Goal: Complete application form

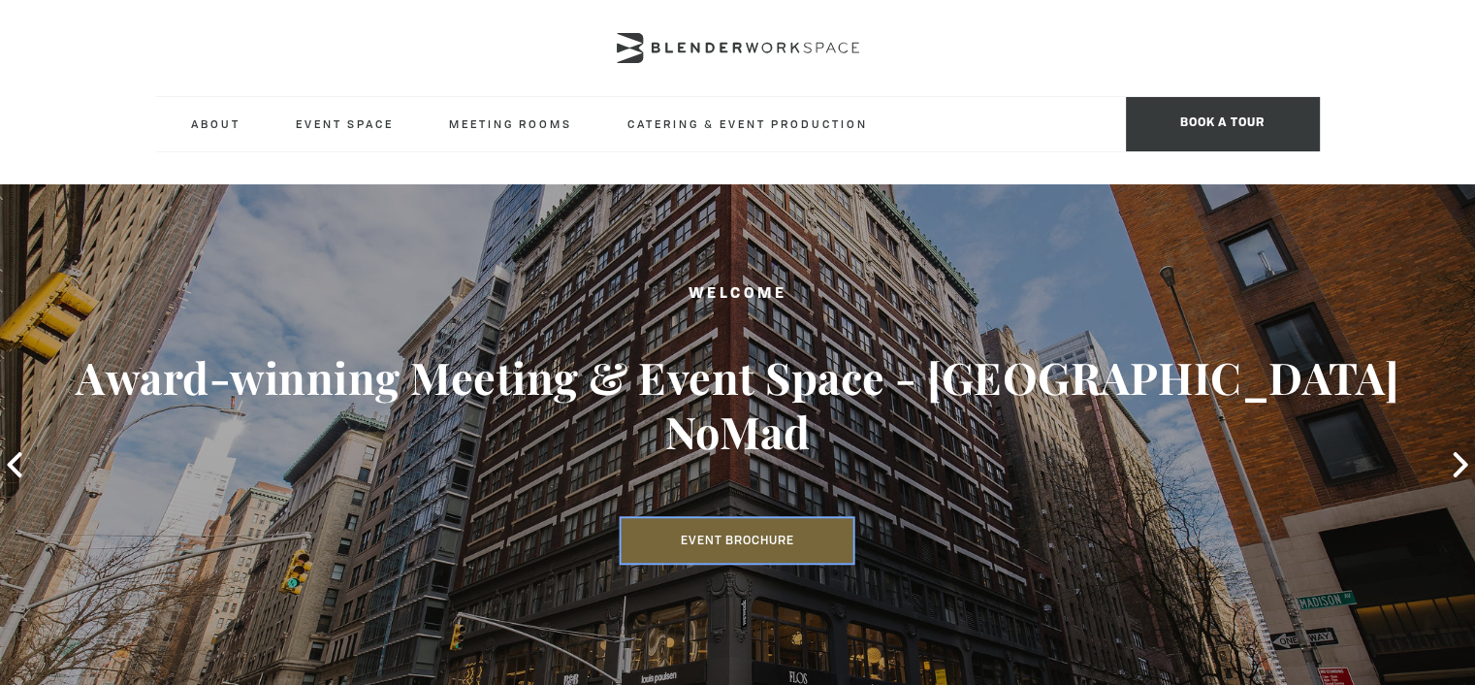
click at [733, 518] on link "Event Brochure" at bounding box center [738, 540] width 232 height 45
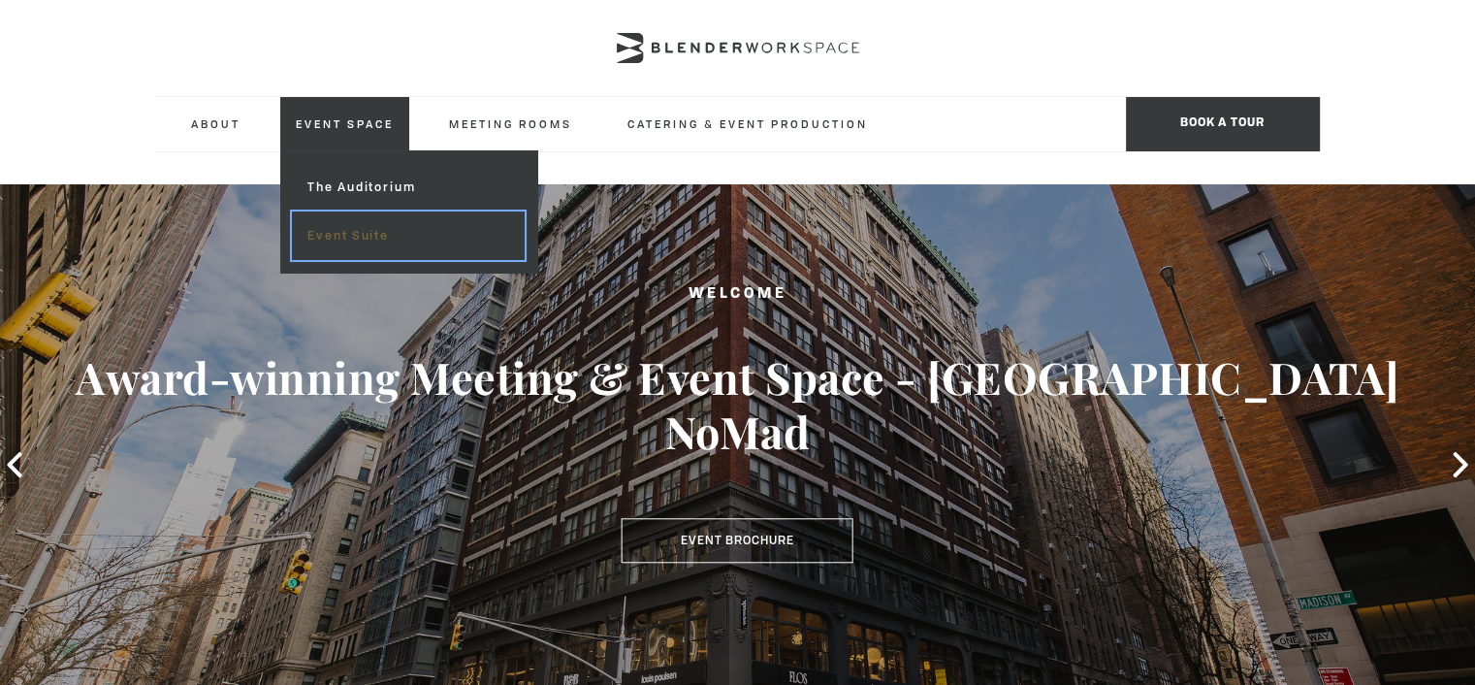
click at [358, 232] on link "Event Suite" at bounding box center [408, 235] width 232 height 49
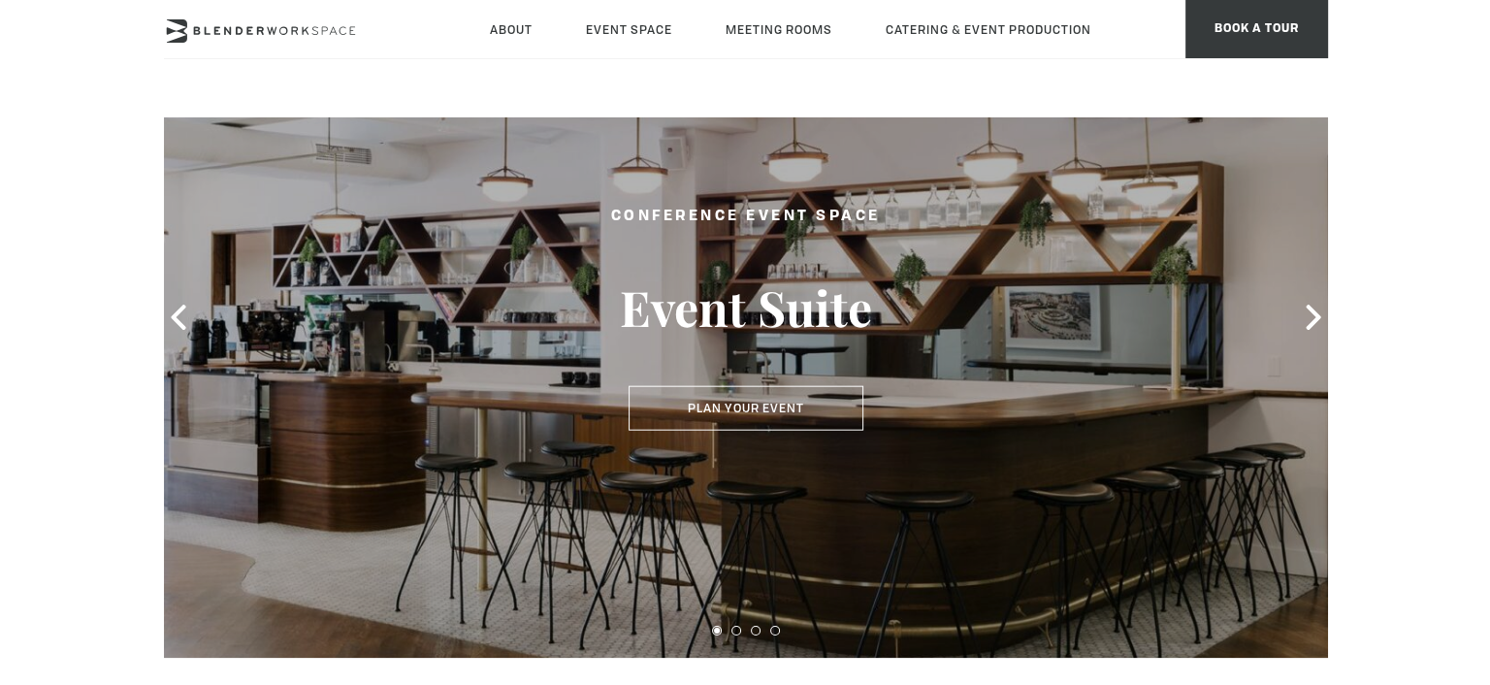
scroll to position [97, 0]
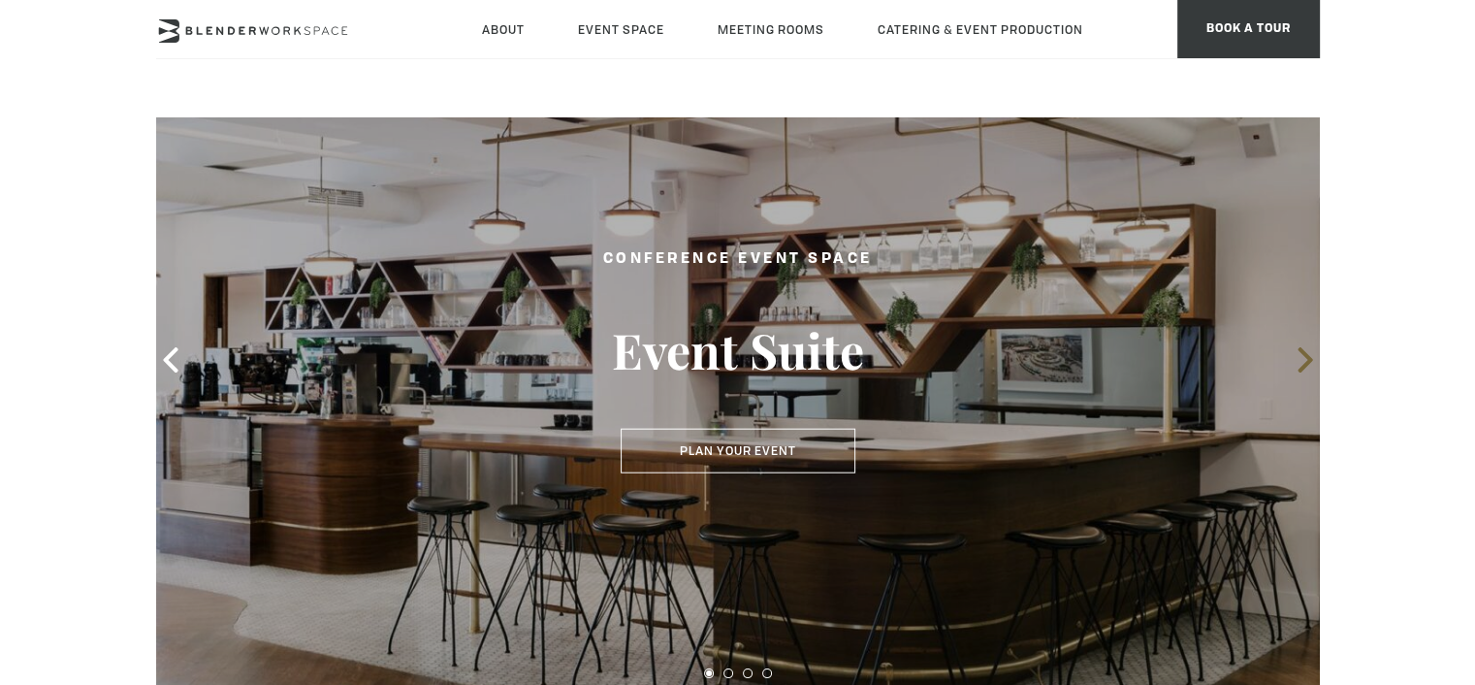
click at [1302, 358] on icon at bounding box center [1305, 359] width 25 height 25
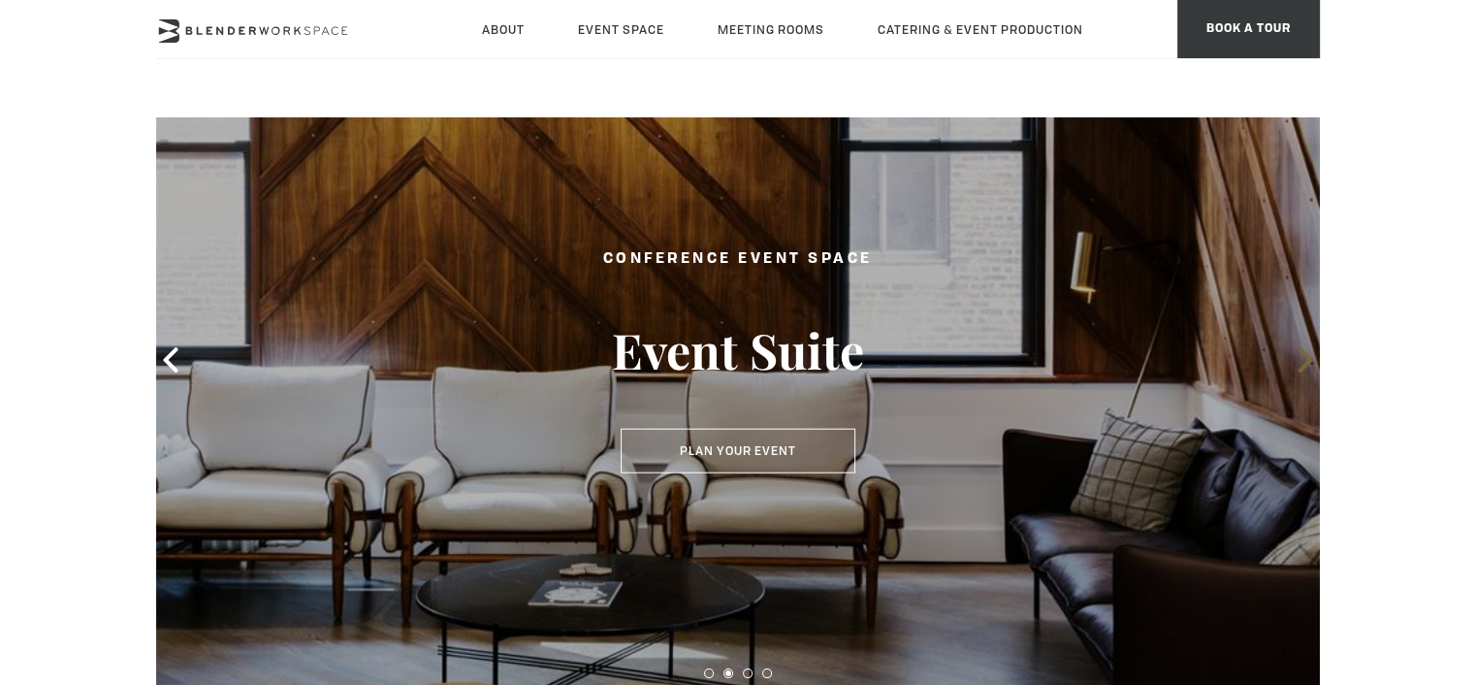
click at [1302, 358] on icon at bounding box center [1305, 359] width 25 height 25
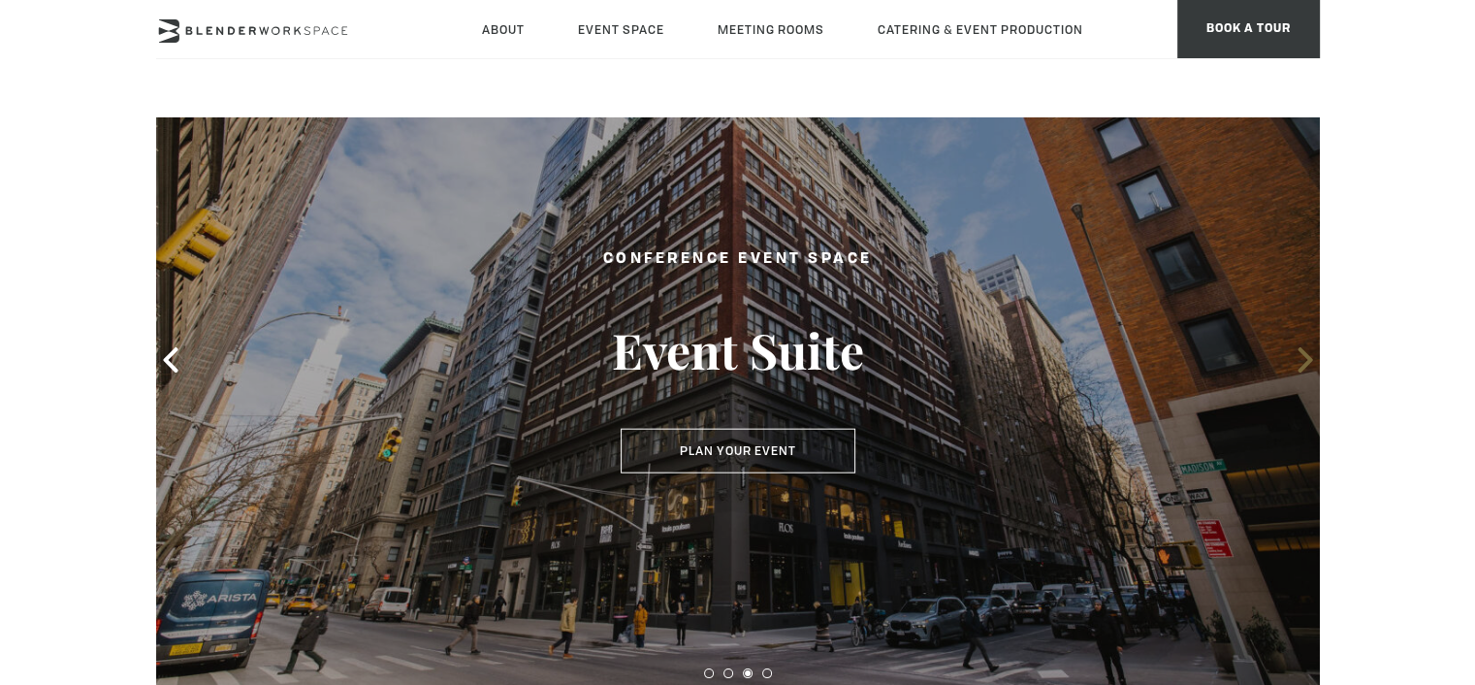
click at [1302, 358] on icon at bounding box center [1305, 359] width 25 height 25
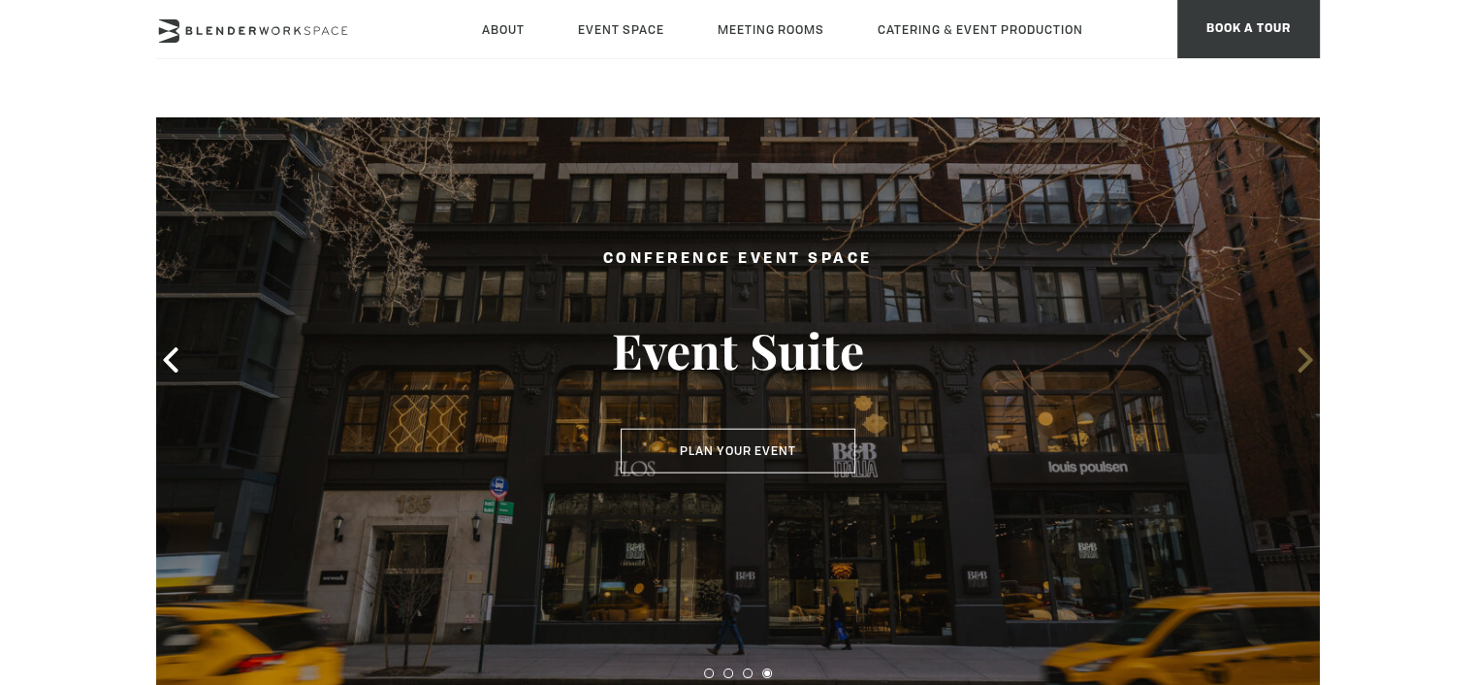
click at [1302, 358] on icon at bounding box center [1305, 359] width 25 height 25
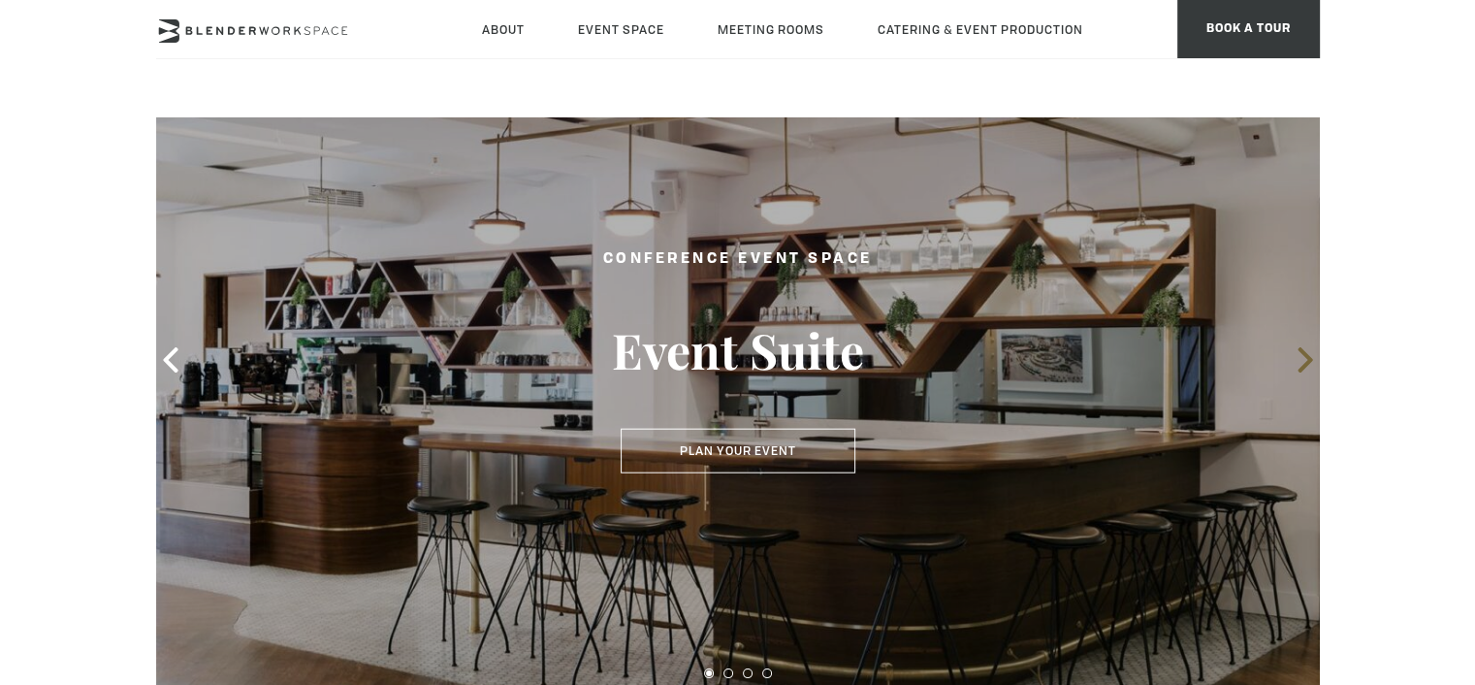
click at [1302, 358] on icon at bounding box center [1305, 359] width 25 height 25
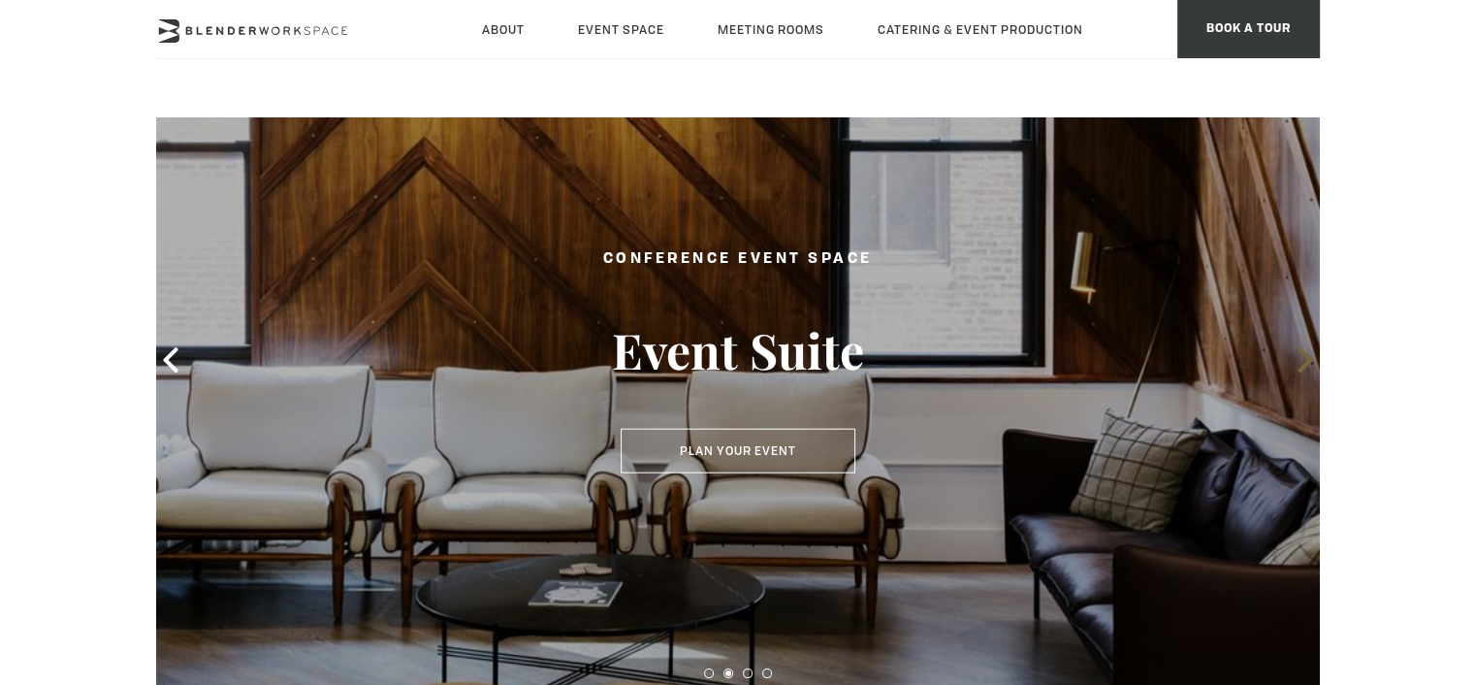
click at [1302, 358] on icon at bounding box center [1305, 359] width 25 height 25
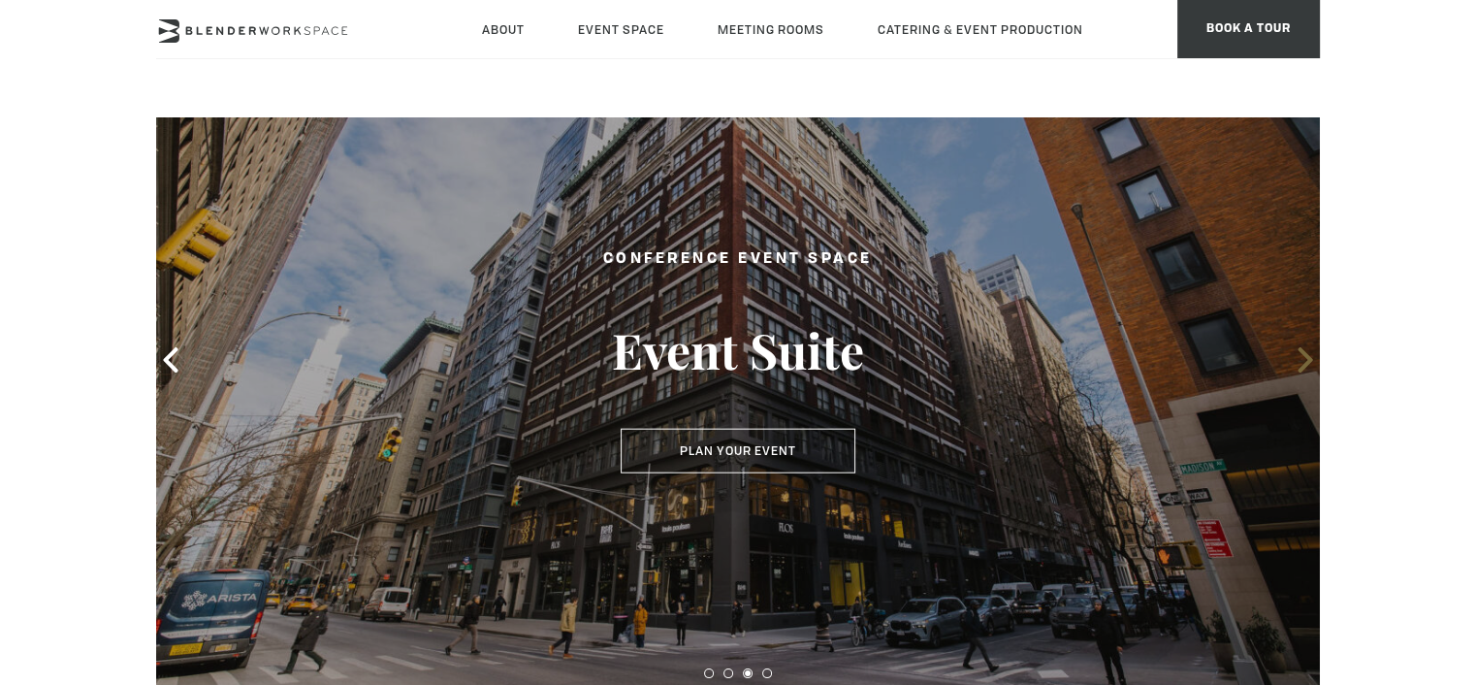
click at [1302, 358] on icon at bounding box center [1305, 359] width 25 height 25
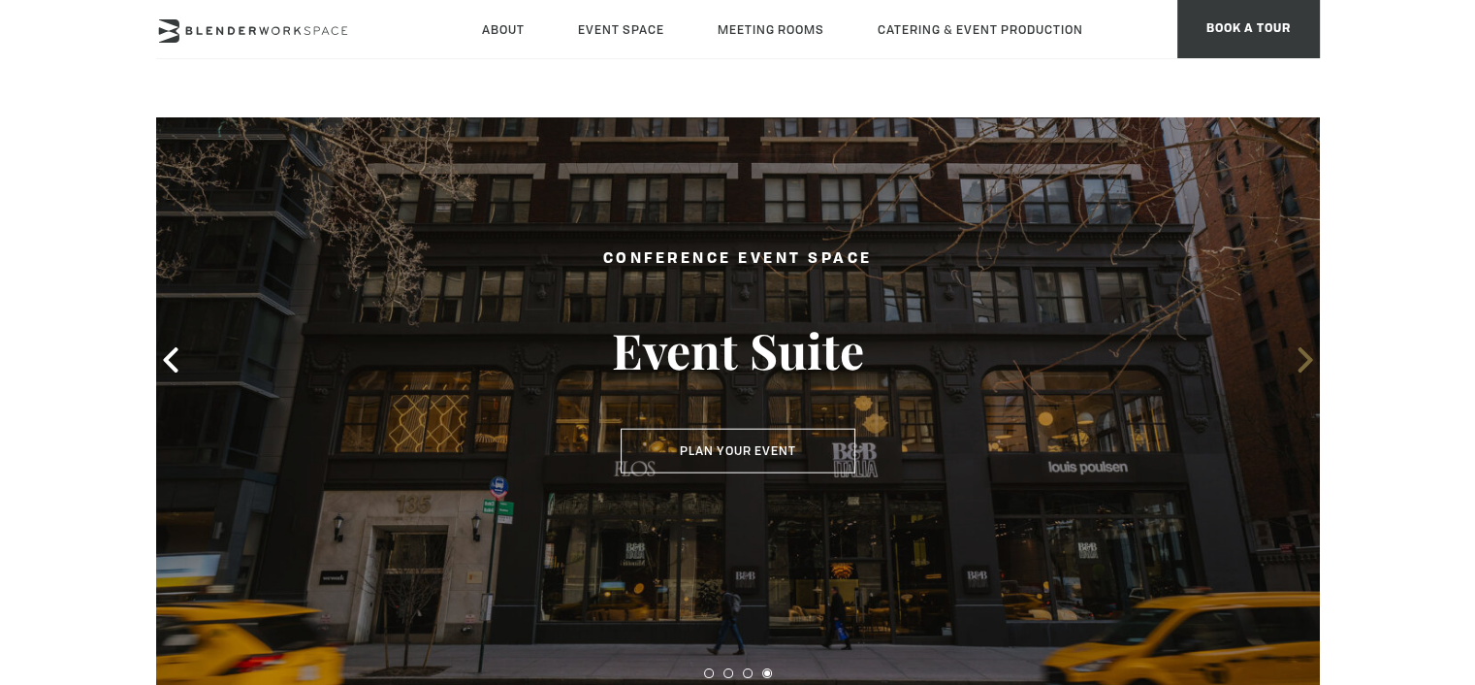
click at [1302, 358] on icon at bounding box center [1305, 359] width 25 height 25
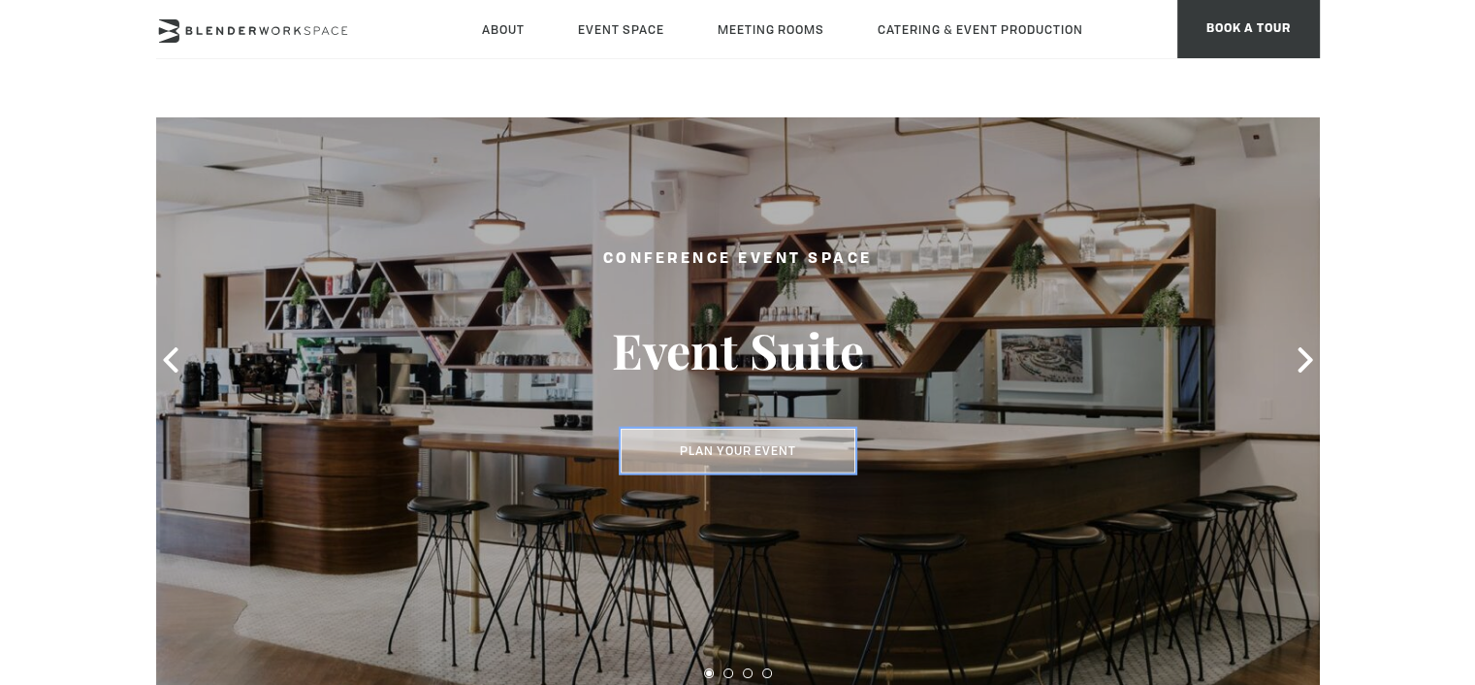
click at [713, 449] on button "Plan Your Event" at bounding box center [738, 451] width 235 height 45
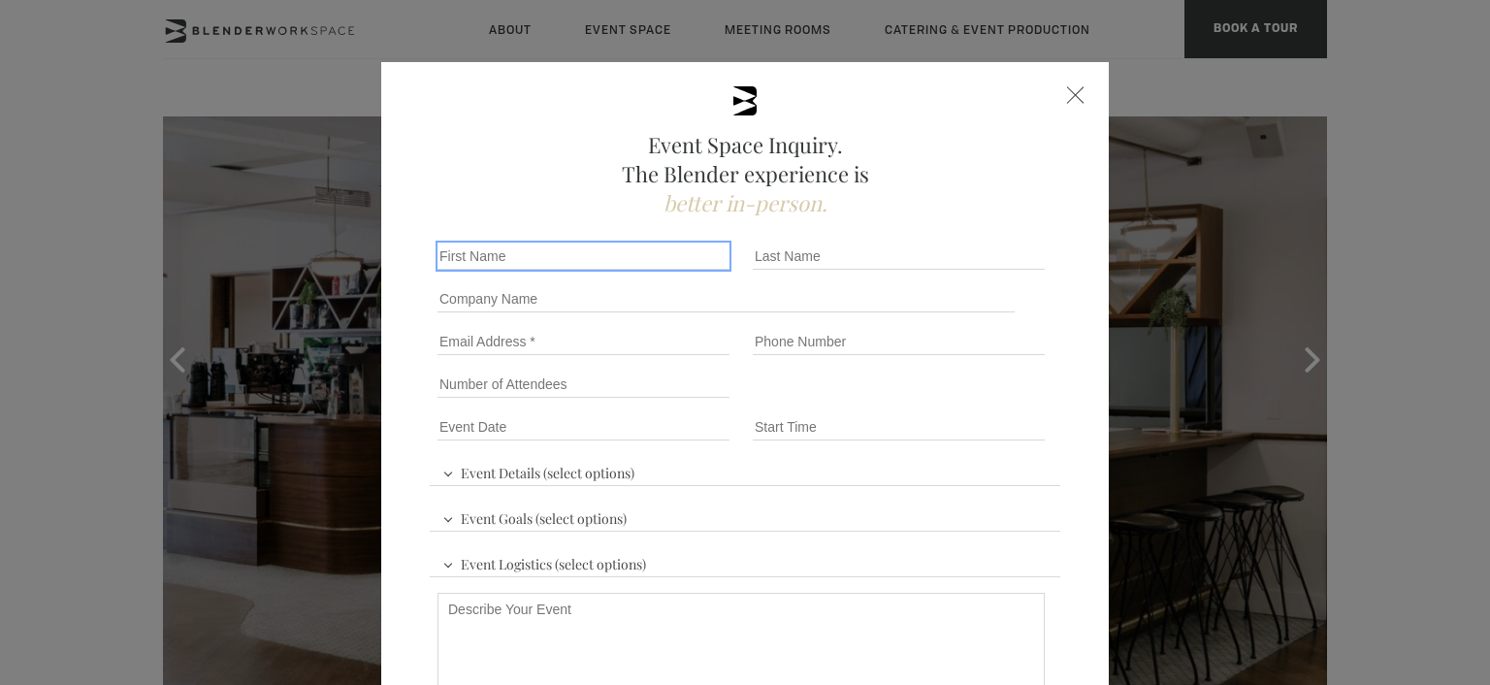
click at [470, 243] on input "First name *" at bounding box center [583, 256] width 292 height 27
type input "Gillian"
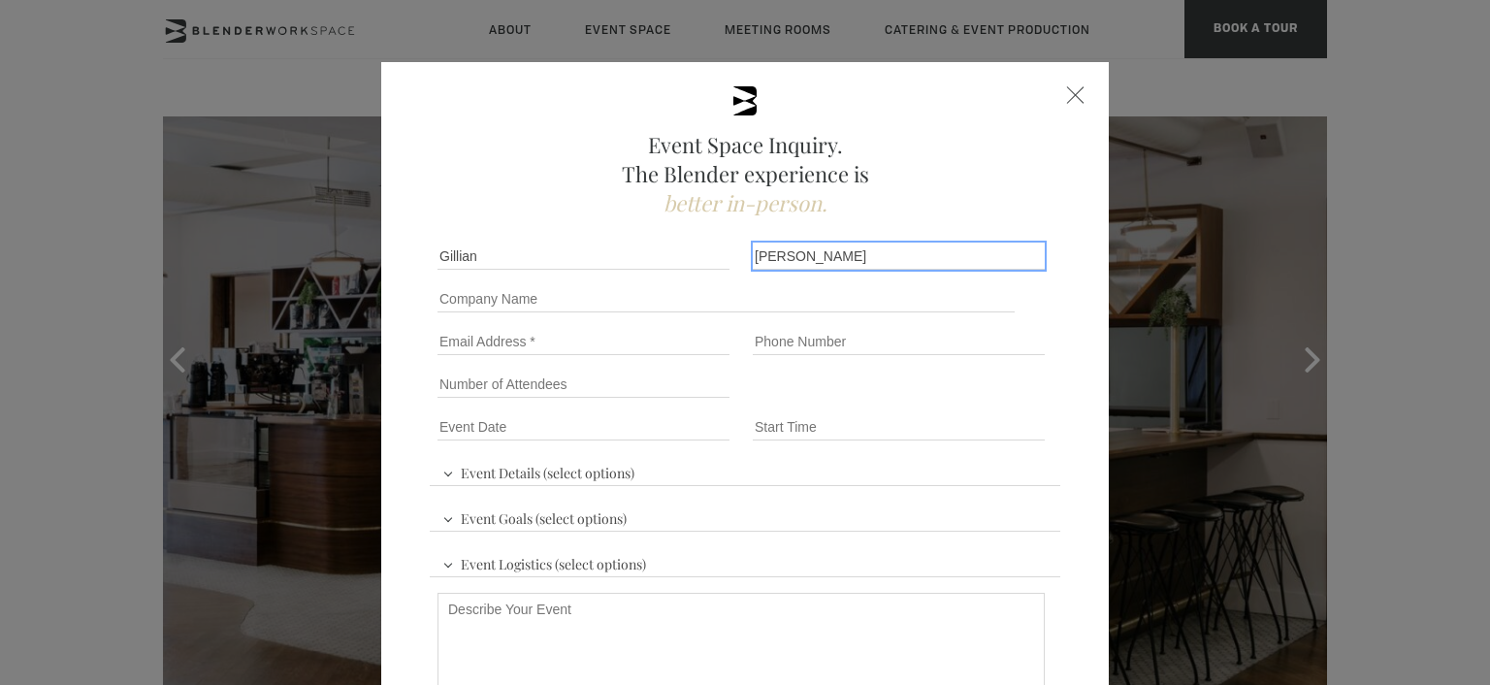
type input "[PERSON_NAME]"
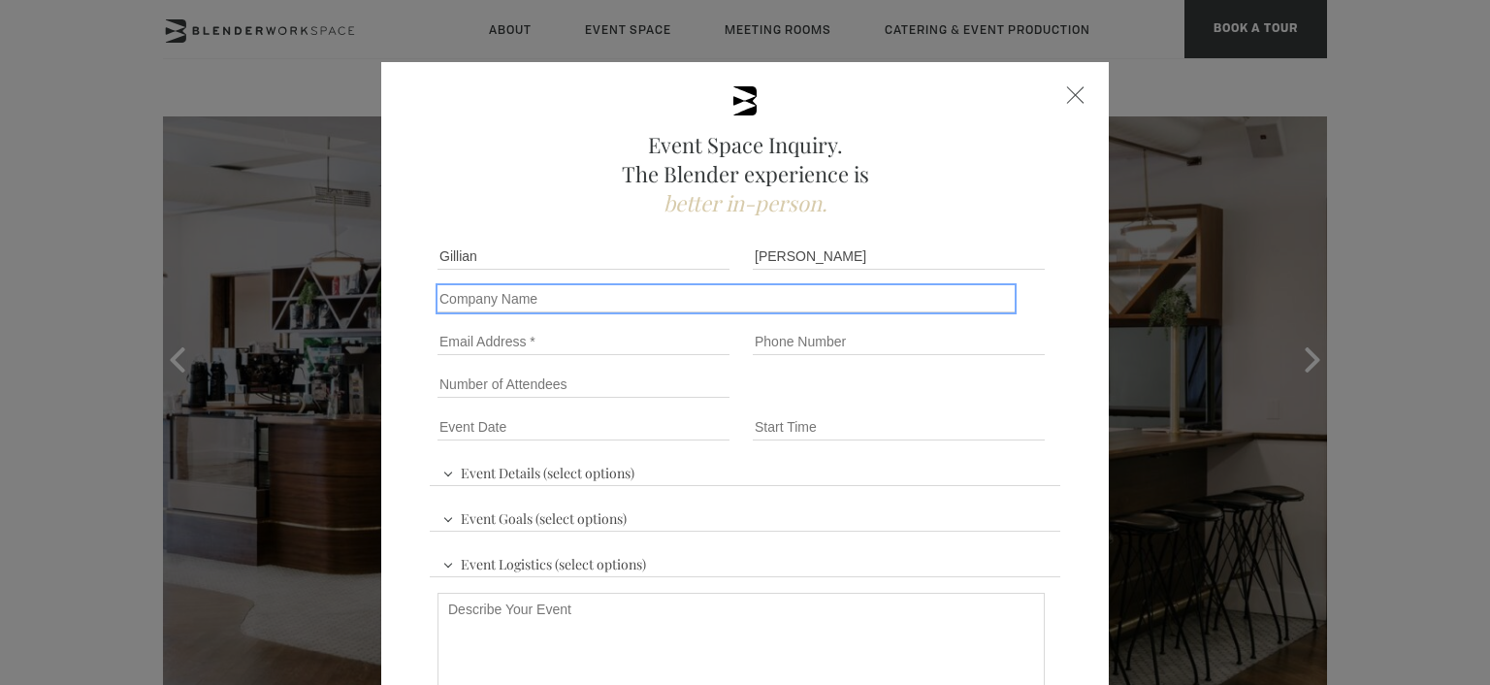
click at [437, 294] on input "Company name" at bounding box center [725, 298] width 577 height 27
type input "Sony Music Publishing"
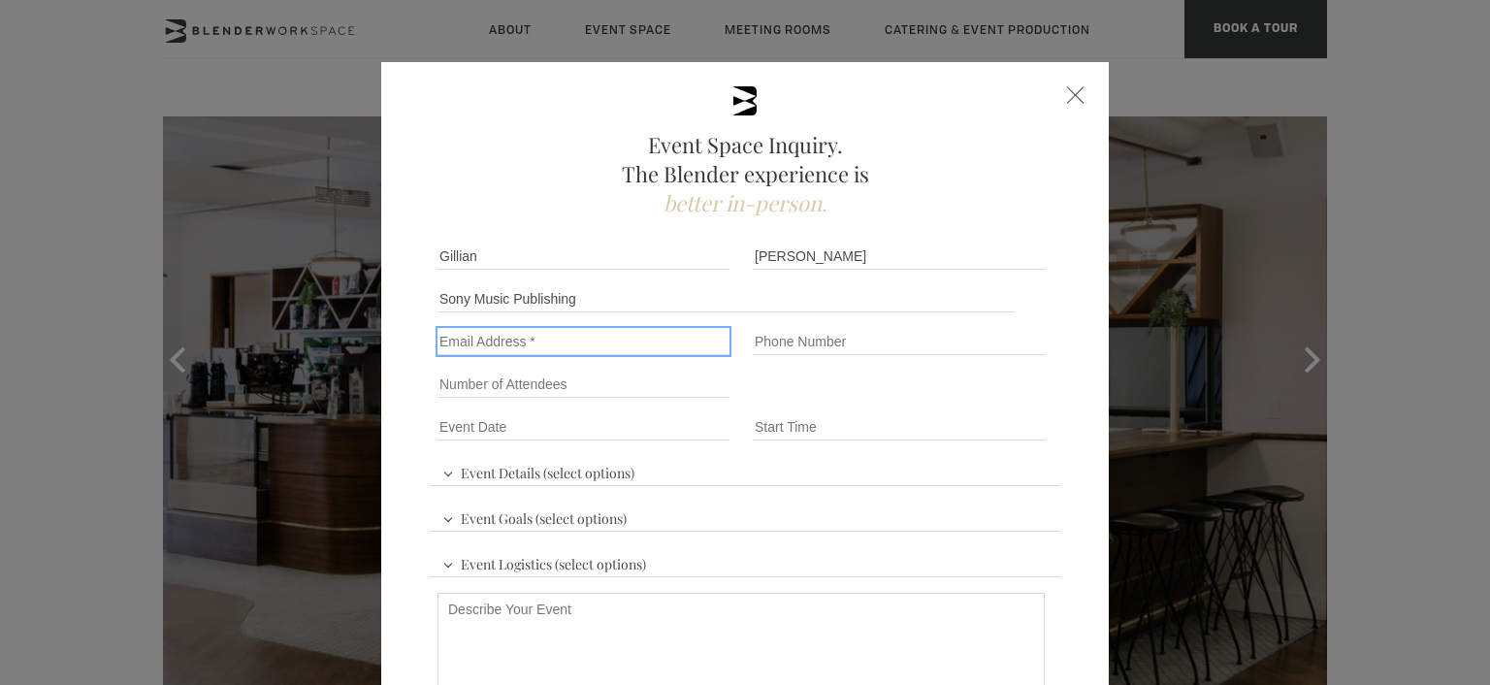
click at [446, 340] on input "Email" at bounding box center [583, 341] width 292 height 27
type input "[PERSON_NAME][EMAIL_ADDRESS][PERSON_NAME][DOMAIN_NAME]"
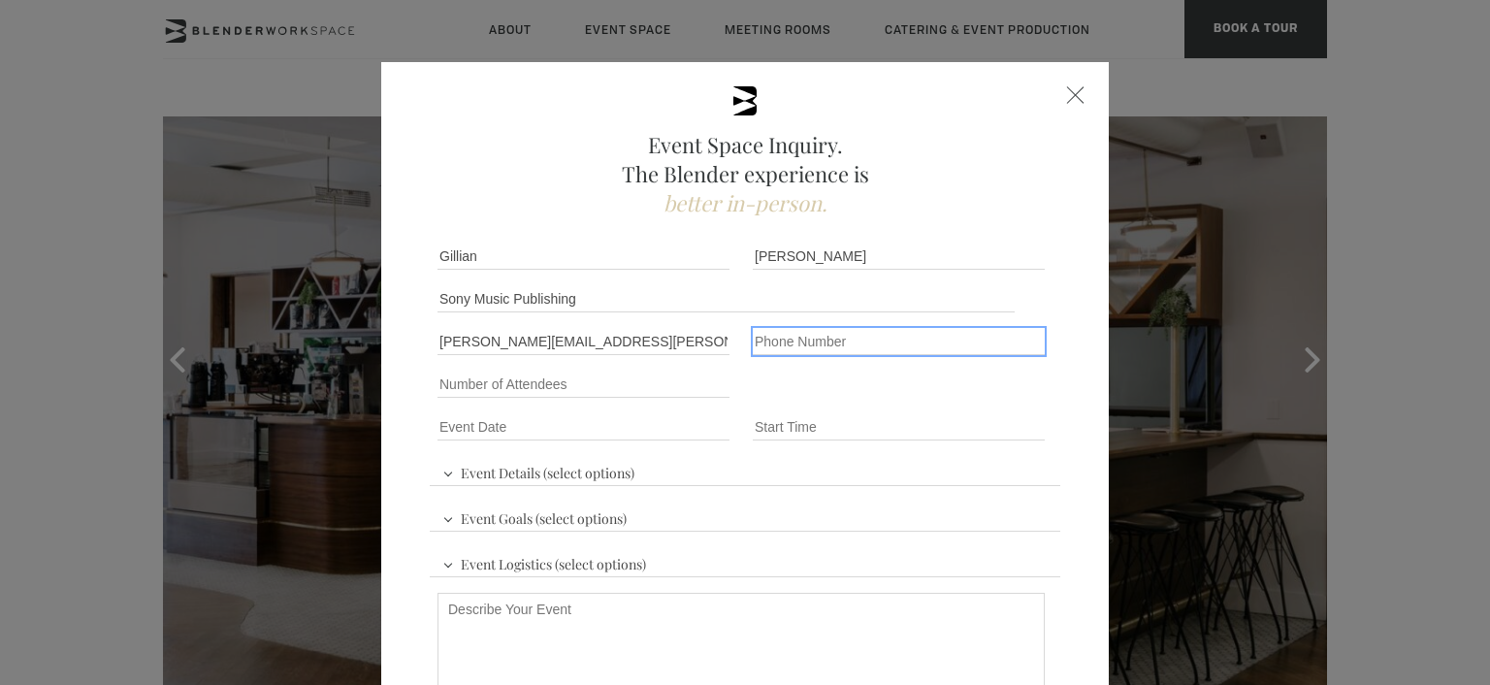
click at [783, 328] on input "Phone number" at bounding box center [899, 341] width 292 height 27
type input "3473283102"
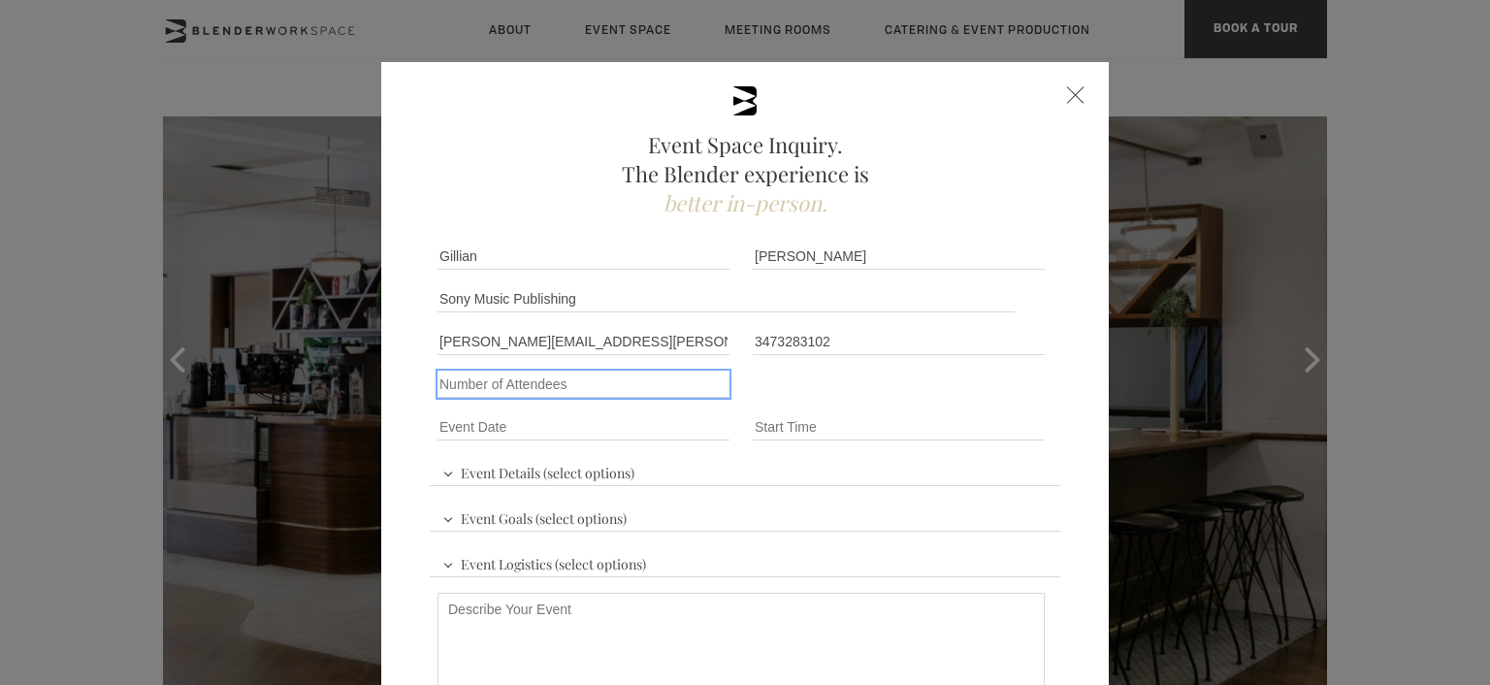
click at [632, 383] on input "Number of Attendees" at bounding box center [583, 384] width 292 height 27
type input "30"
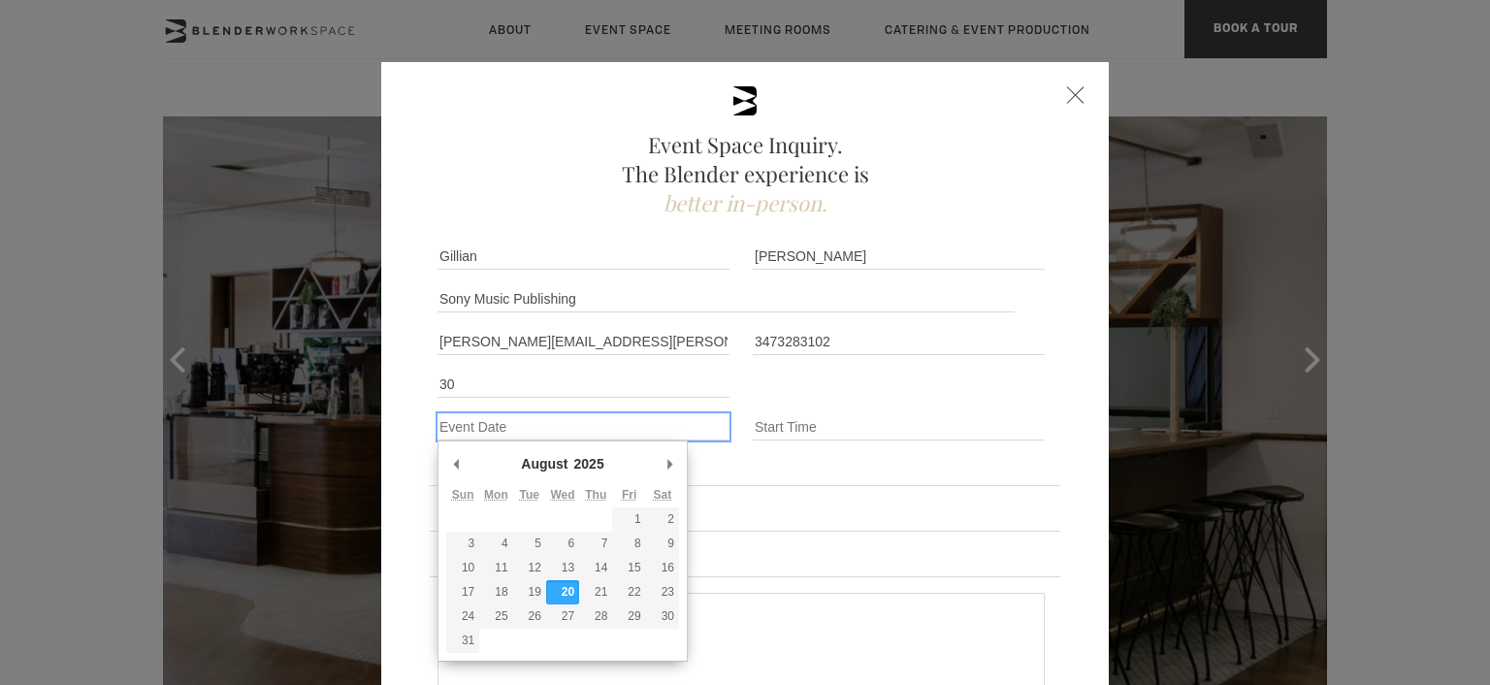
click at [644, 424] on input "Event Date *" at bounding box center [583, 426] width 292 height 27
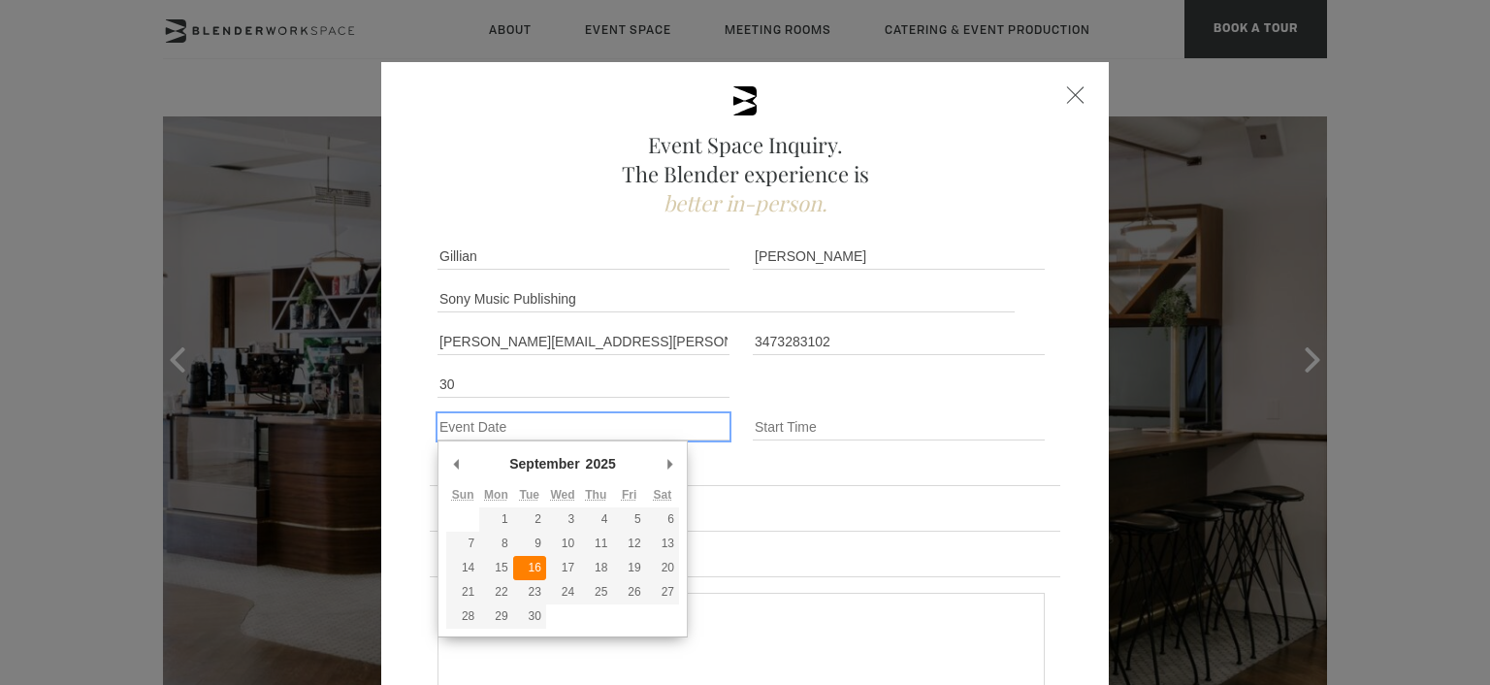
type div "[DATE]"
click at [563, 428] on input "Event Date *" at bounding box center [583, 426] width 292 height 27
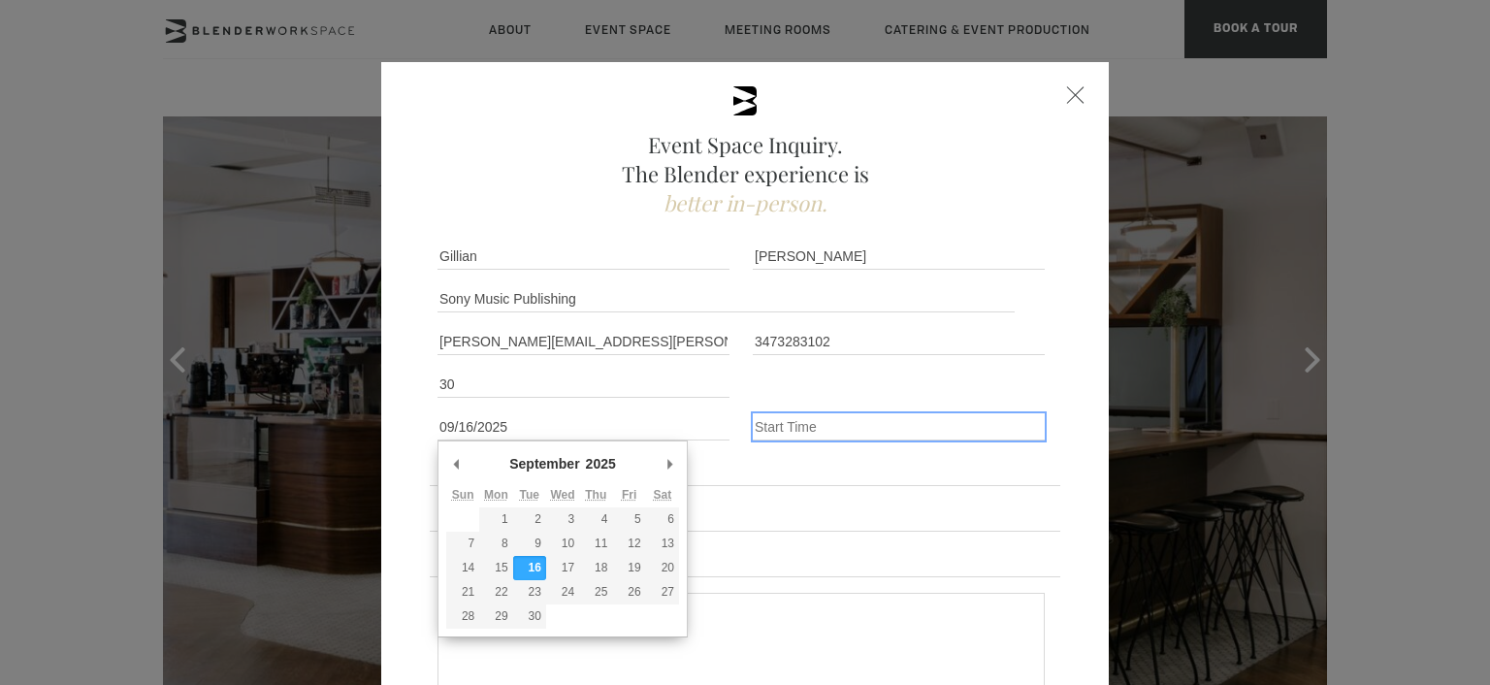
click at [792, 421] on input "Event Time" at bounding box center [899, 426] width 292 height 27
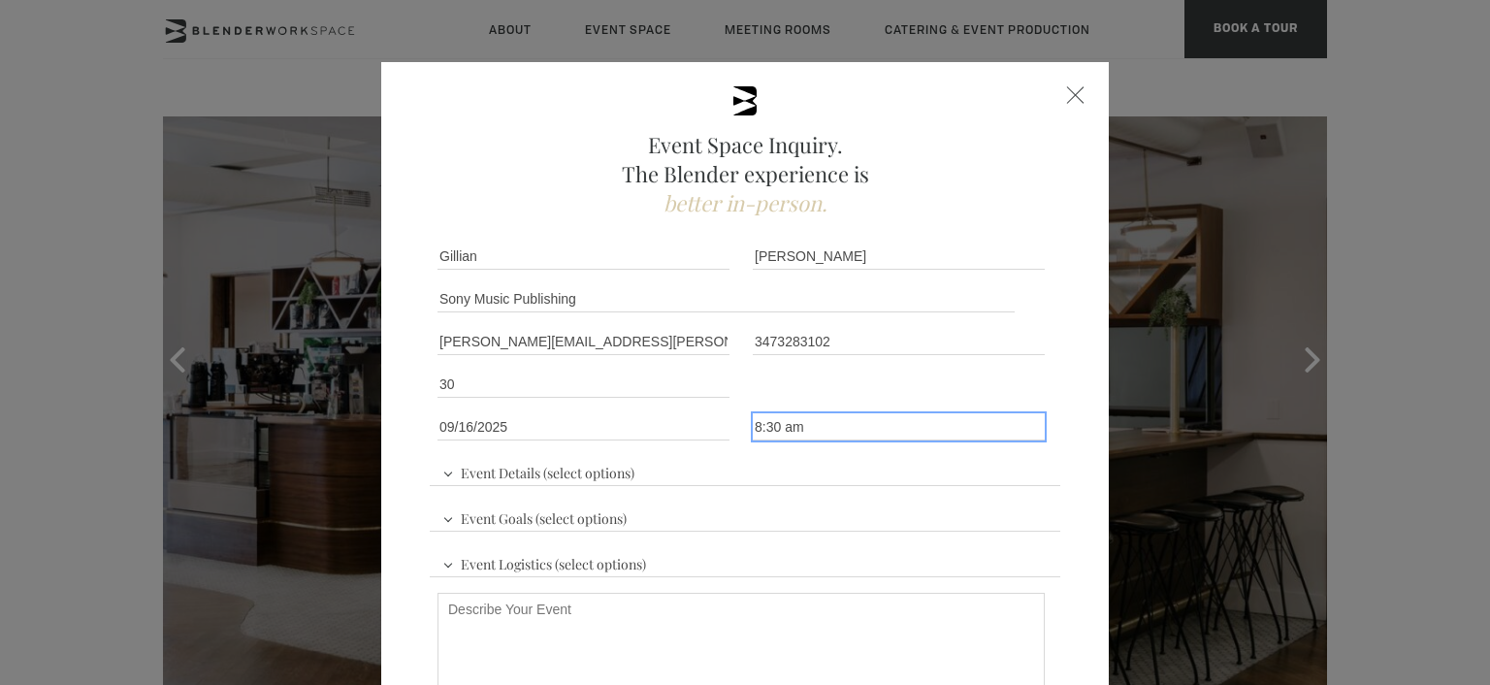
type input "8:30 am"
click at [439, 473] on span "Event Details (select options)" at bounding box center [538, 470] width 202 height 29
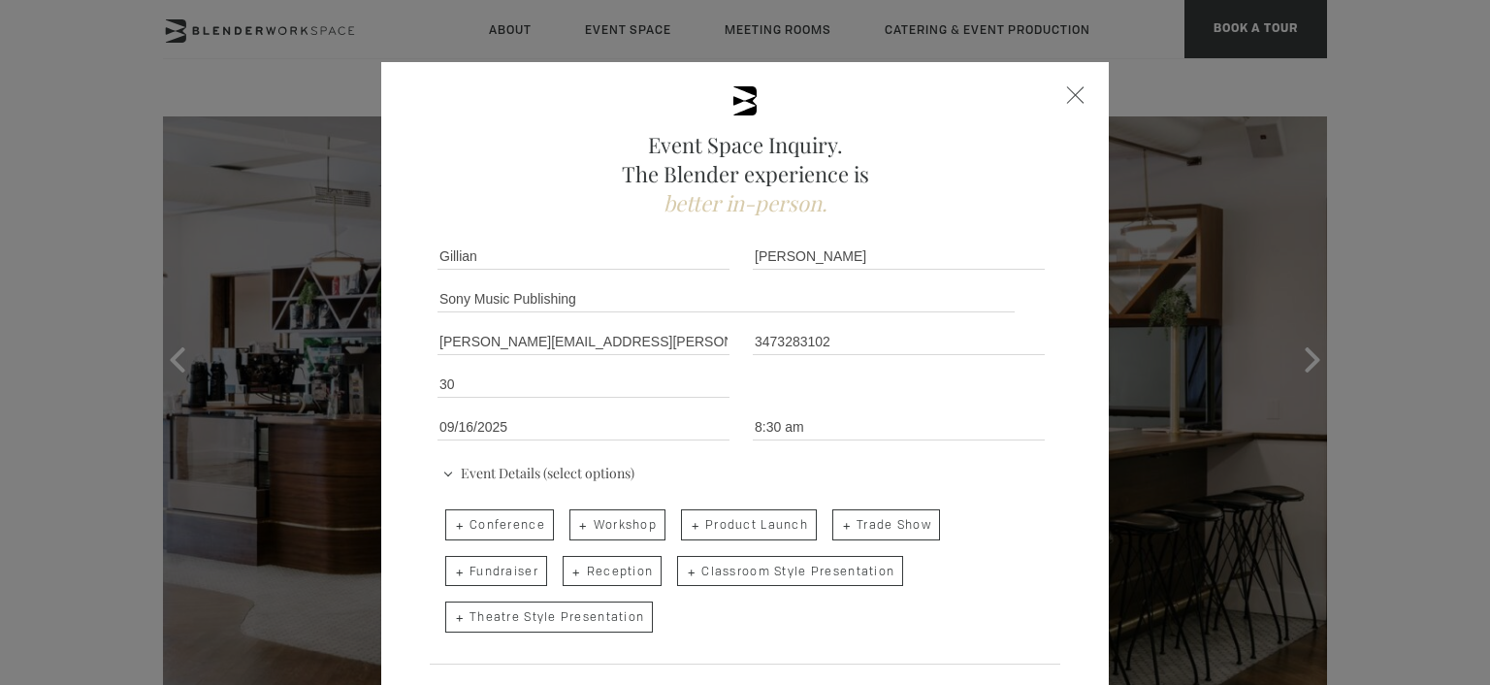
click at [488, 524] on span "Conference" at bounding box center [499, 524] width 109 height 31
click at [450, 524] on input "Conference" at bounding box center [443, 515] width 13 height 27
checkbox input "true"
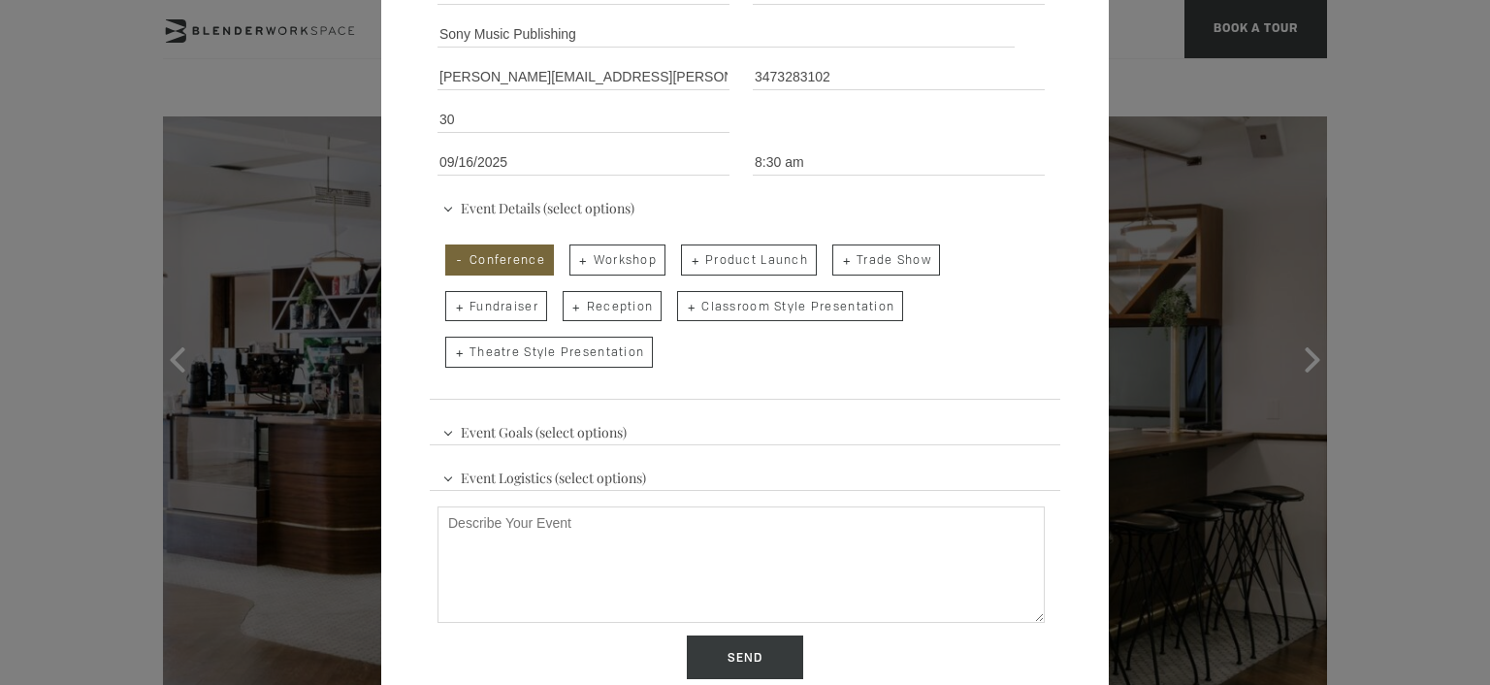
scroll to position [291, 0]
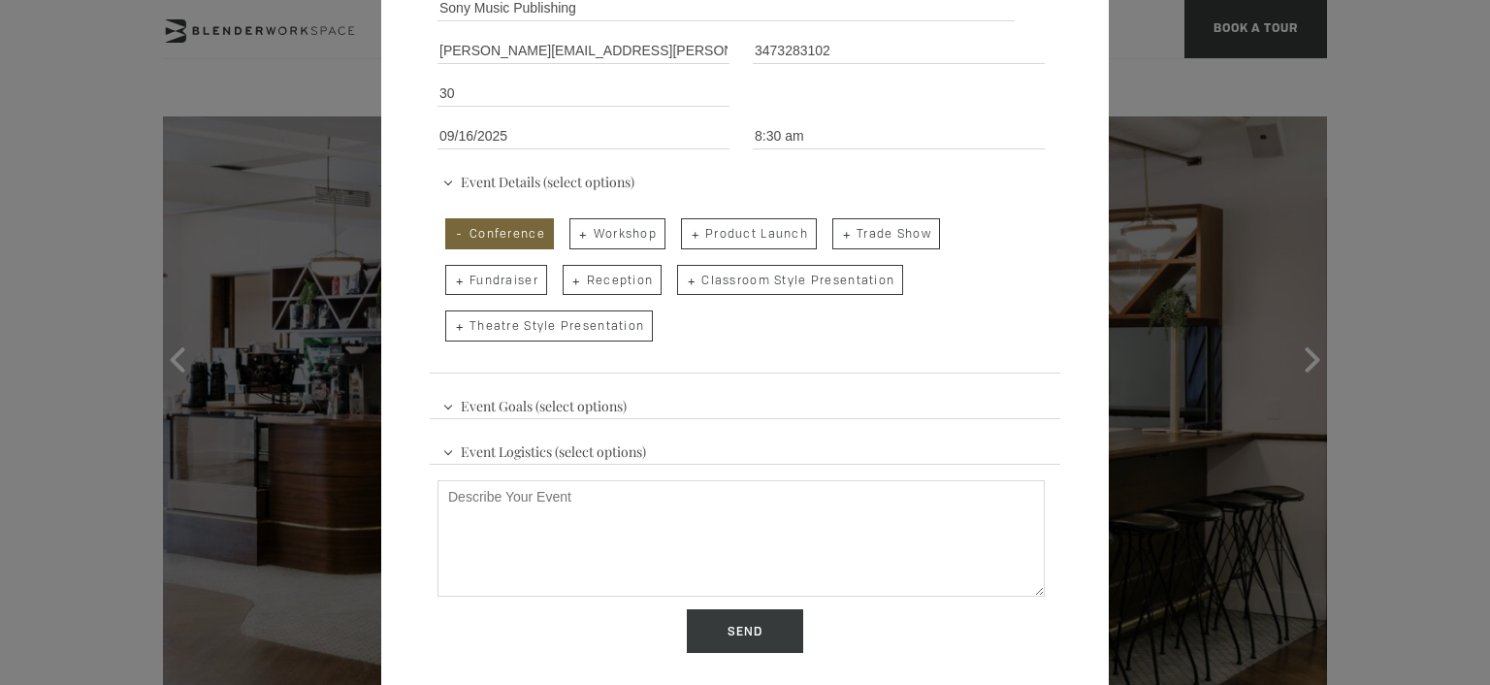
click at [442, 402] on span "Event Goals (select options)" at bounding box center [534, 403] width 194 height 29
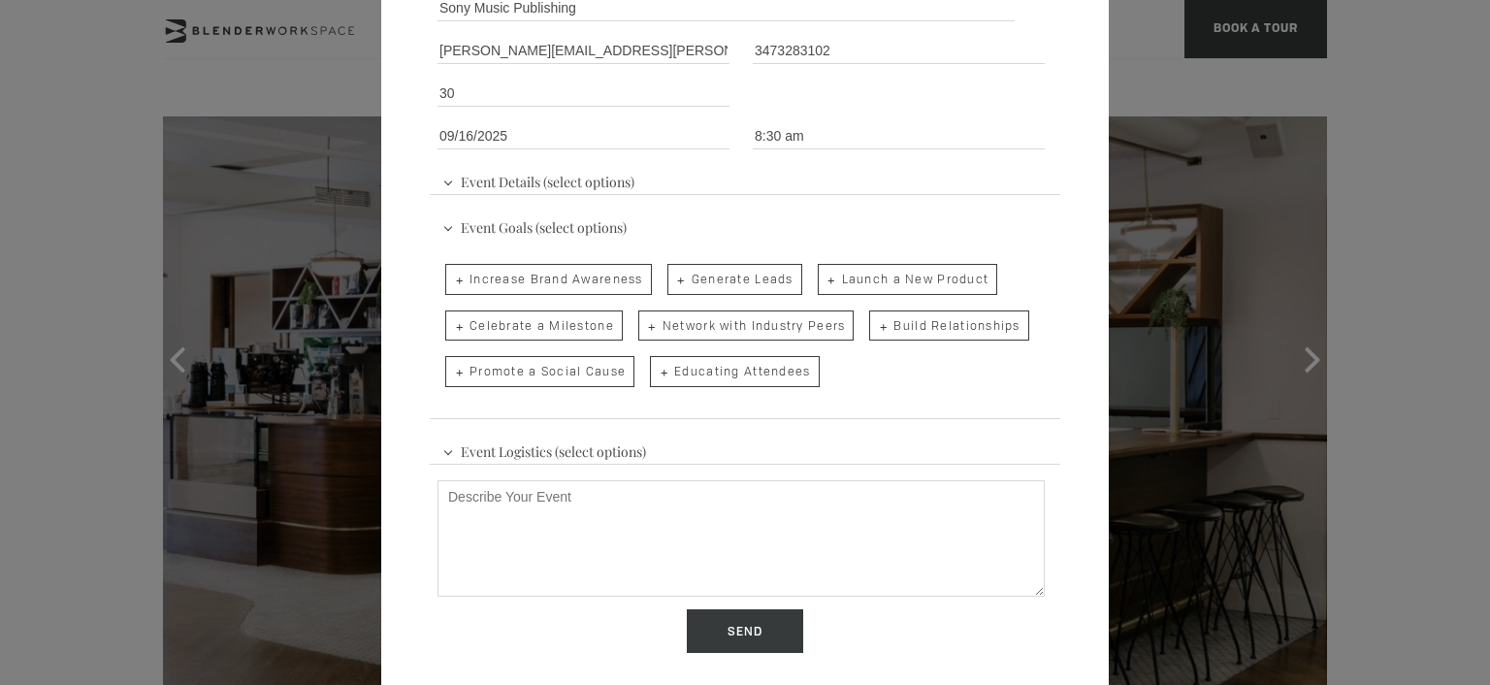
click at [885, 323] on span "Build Relationships" at bounding box center [948, 325] width 159 height 31
click at [874, 323] on input "Build Relationships" at bounding box center [867, 316] width 13 height 27
checkbox input "true"
click at [761, 369] on span "Educating Attendees" at bounding box center [734, 371] width 169 height 31
click at [655, 369] on input "Educating Attendees" at bounding box center [648, 361] width 13 height 27
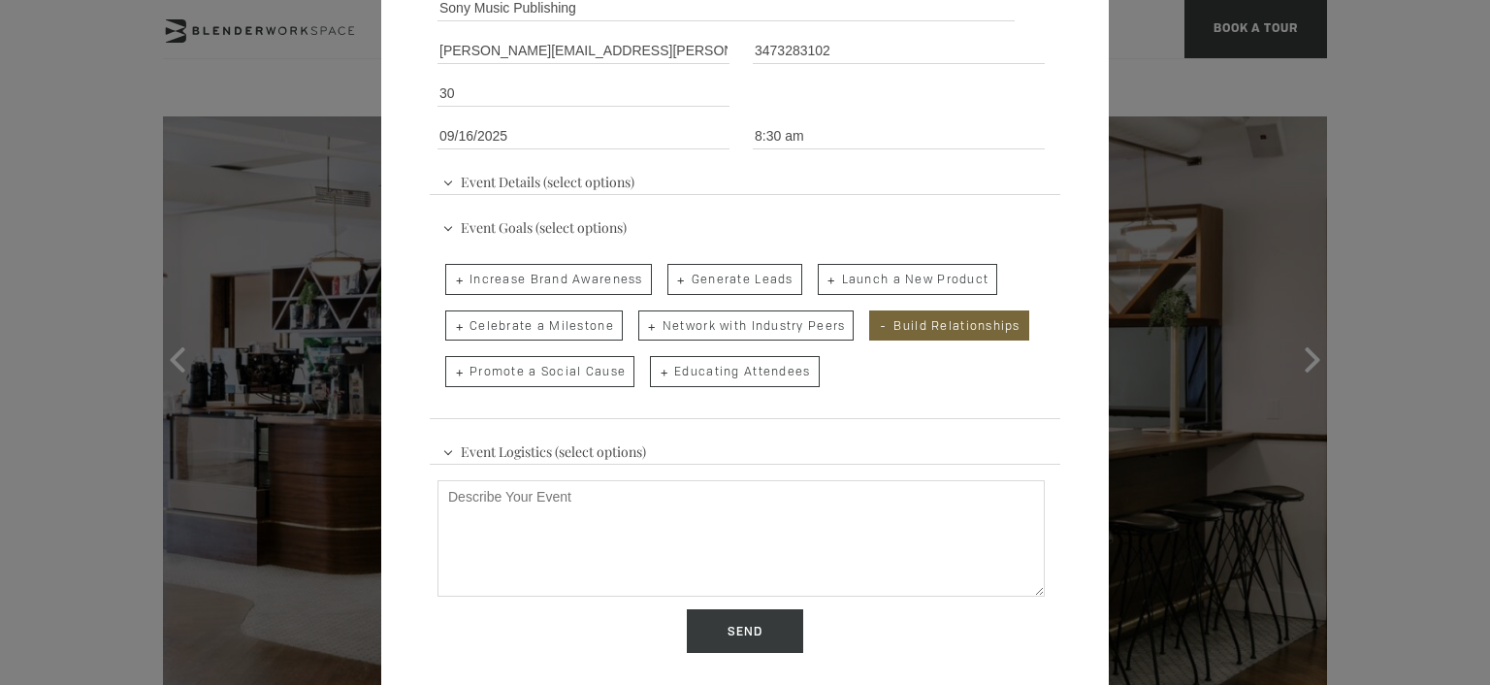
checkbox input "true"
click at [585, 488] on textarea "Describe Your Event" at bounding box center [740, 538] width 607 height 116
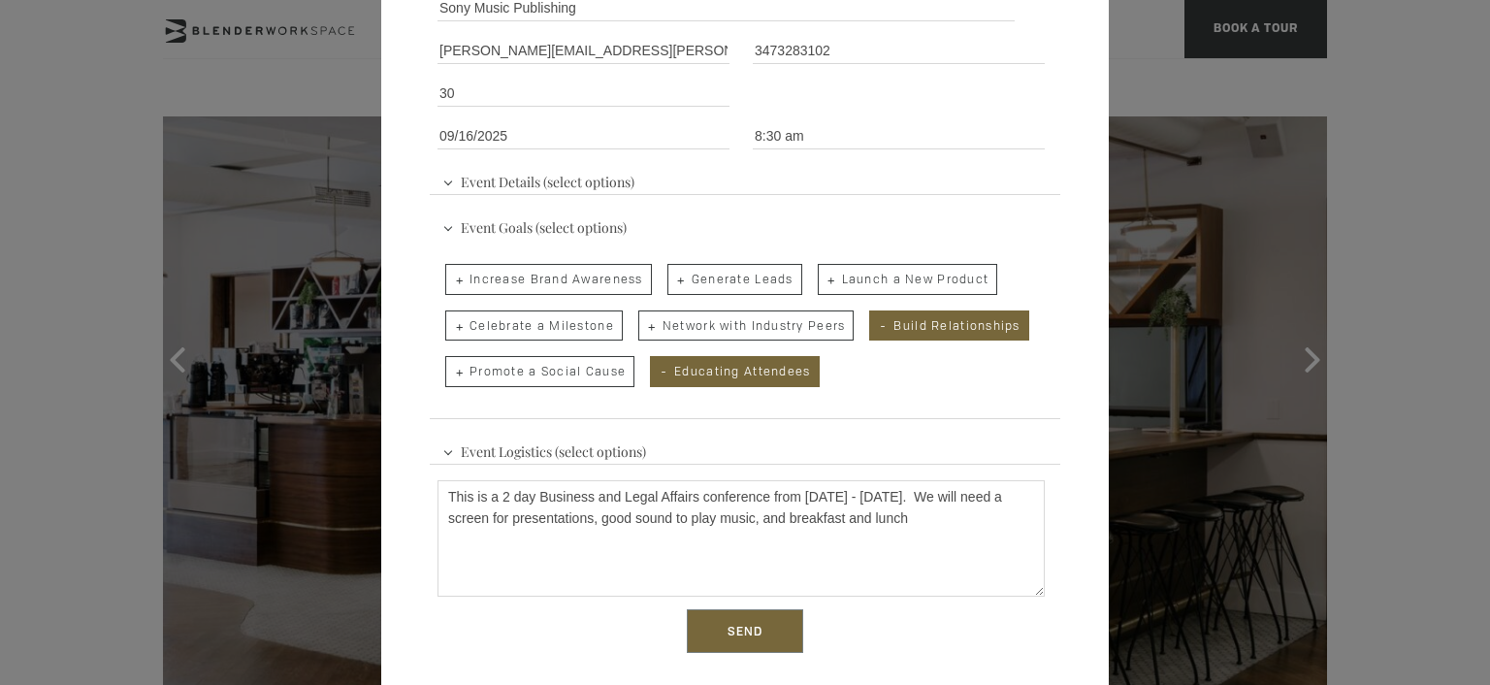
type textarea "This is a 2 day Business and Legal Affairs conference from [DATE] - [DATE]. We …"
click at [740, 626] on input "Send" at bounding box center [745, 631] width 116 height 45
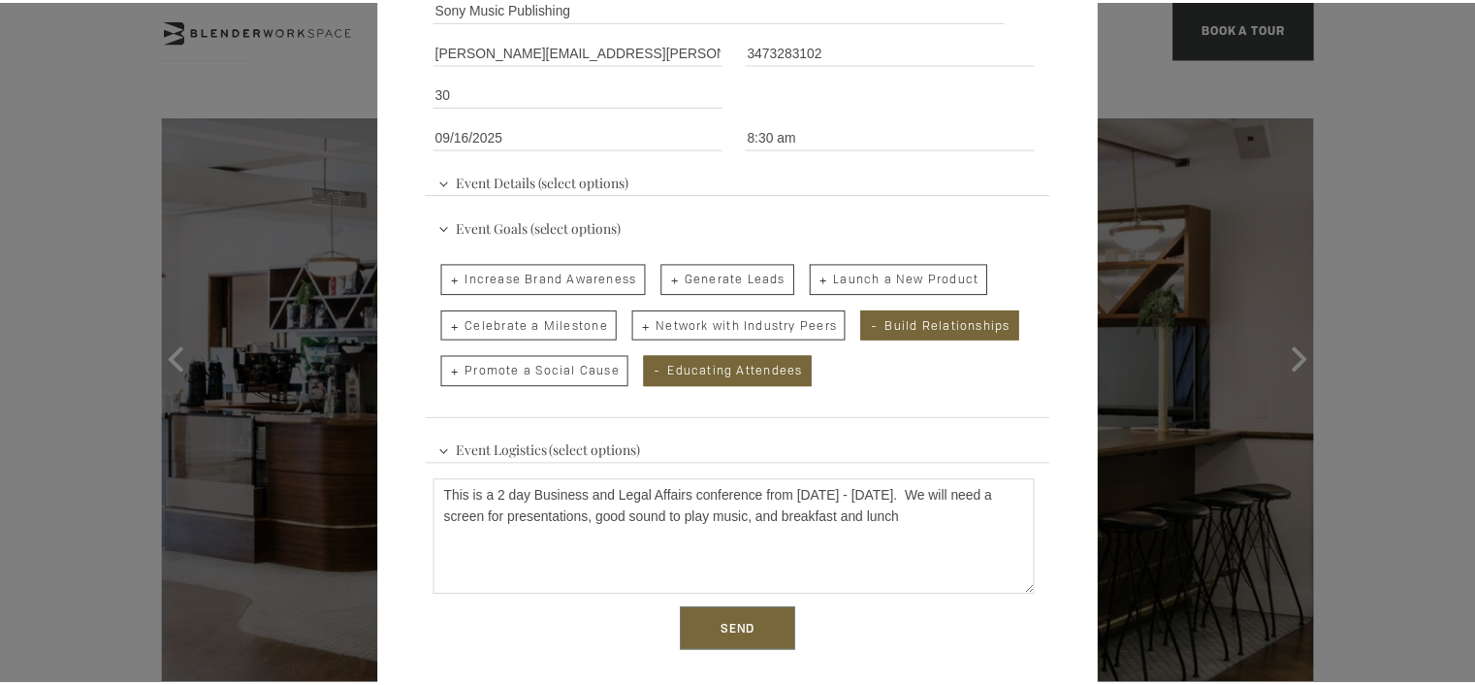
scroll to position [0, 0]
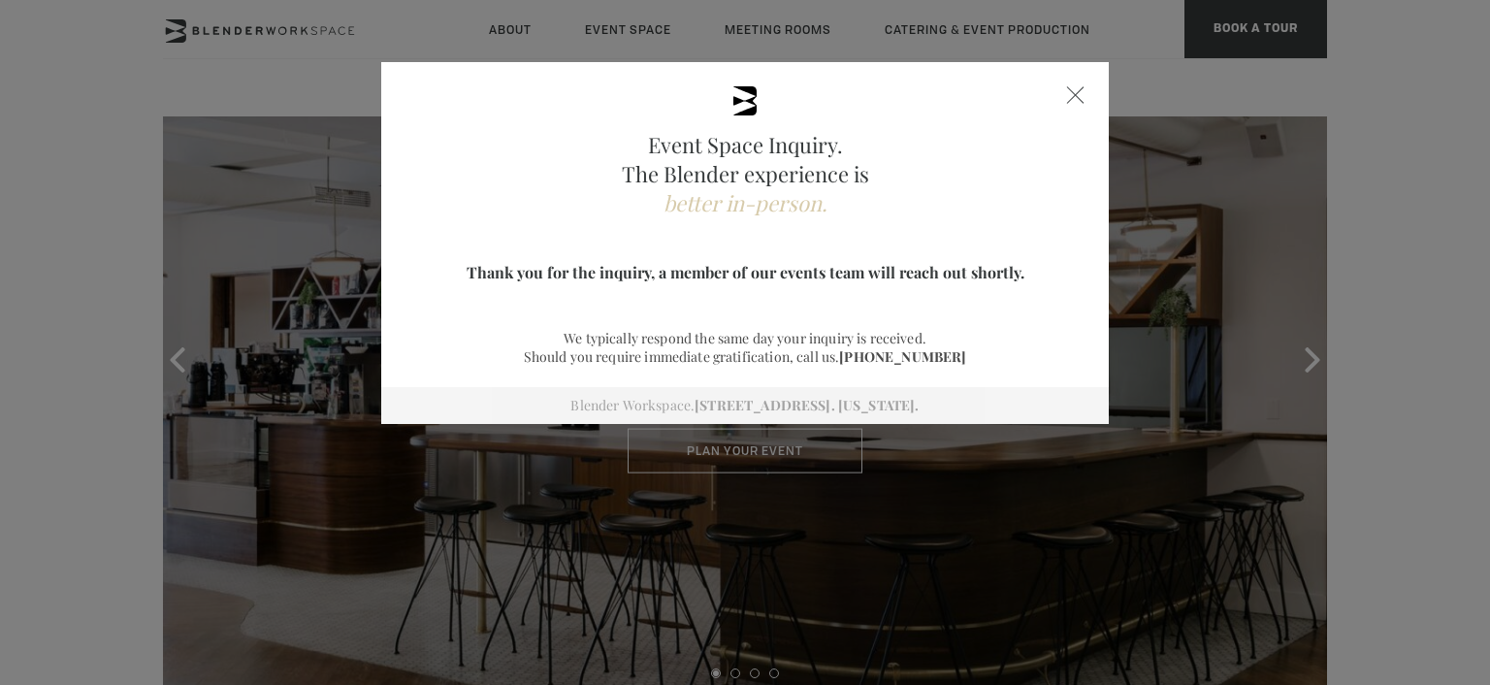
click at [1071, 94] on div at bounding box center [1075, 94] width 17 height 17
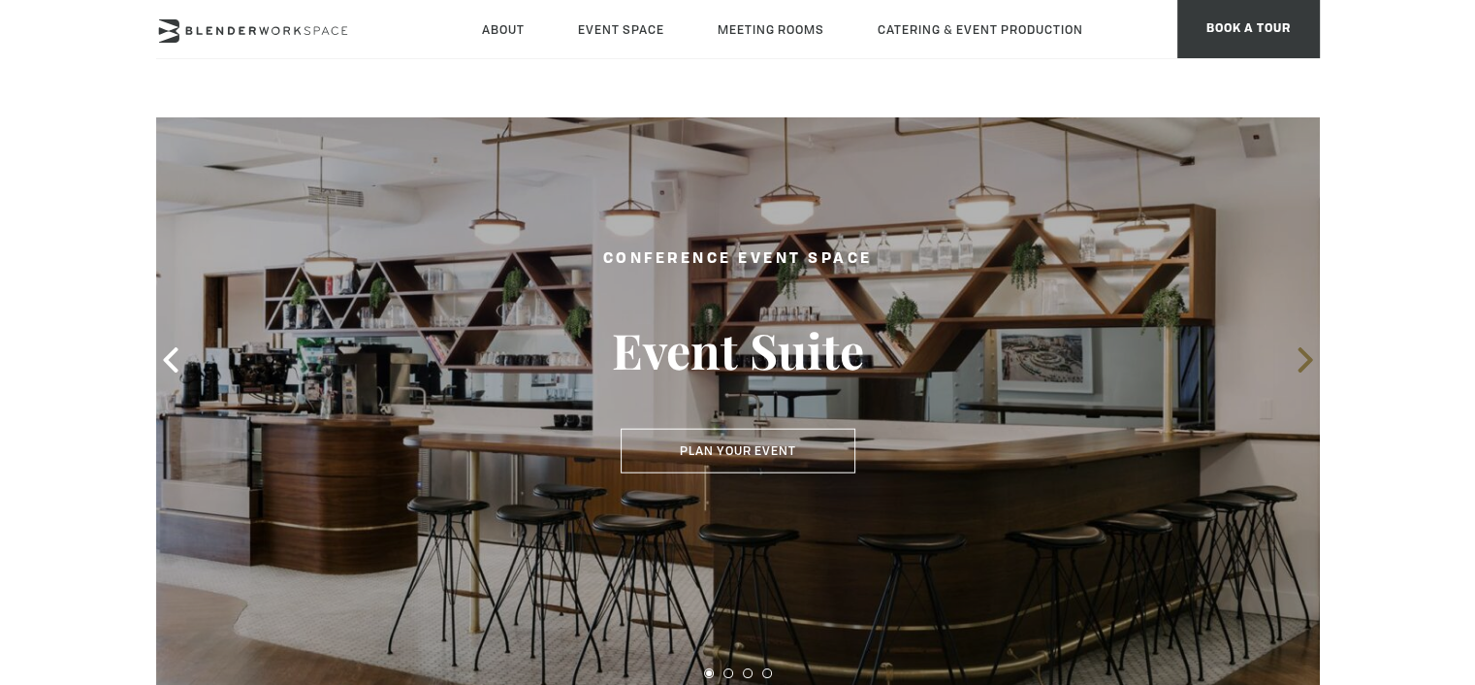
click at [1310, 355] on icon at bounding box center [1305, 359] width 25 height 25
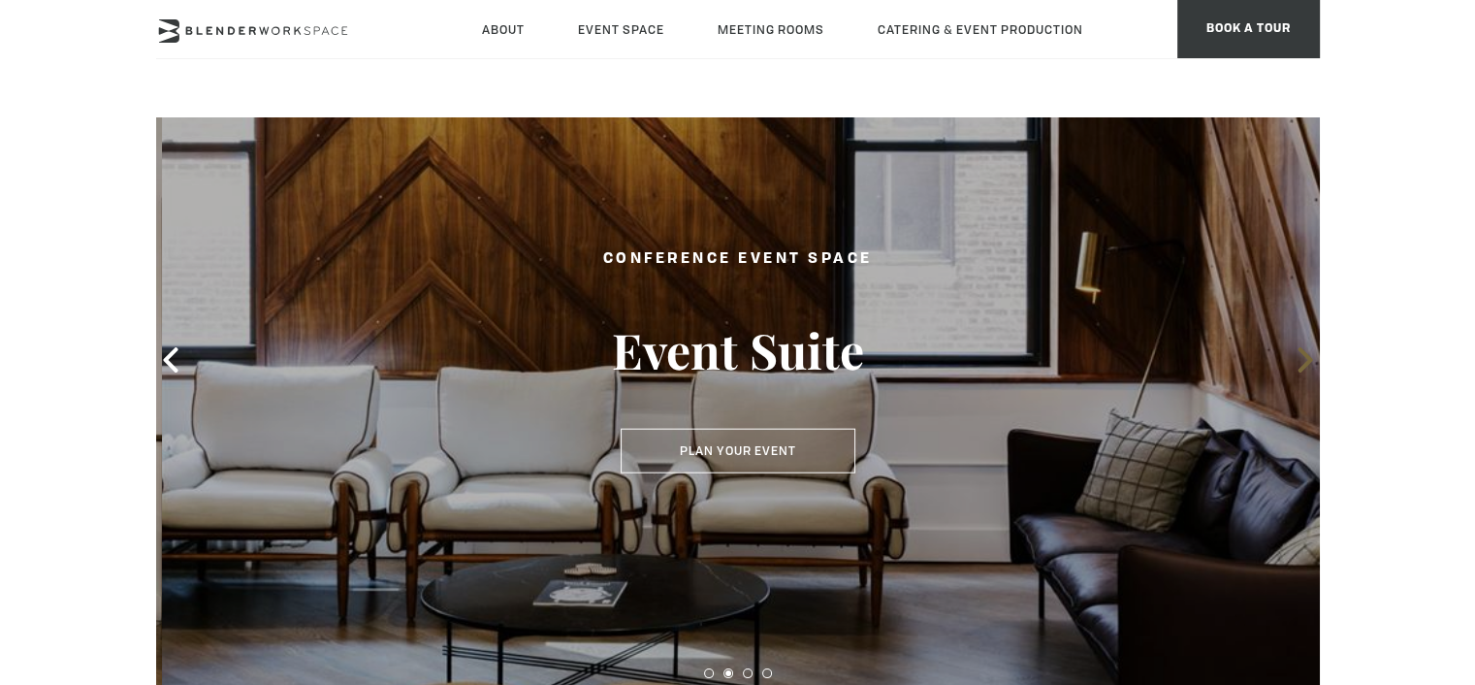
click at [1310, 355] on icon at bounding box center [1305, 359] width 25 height 25
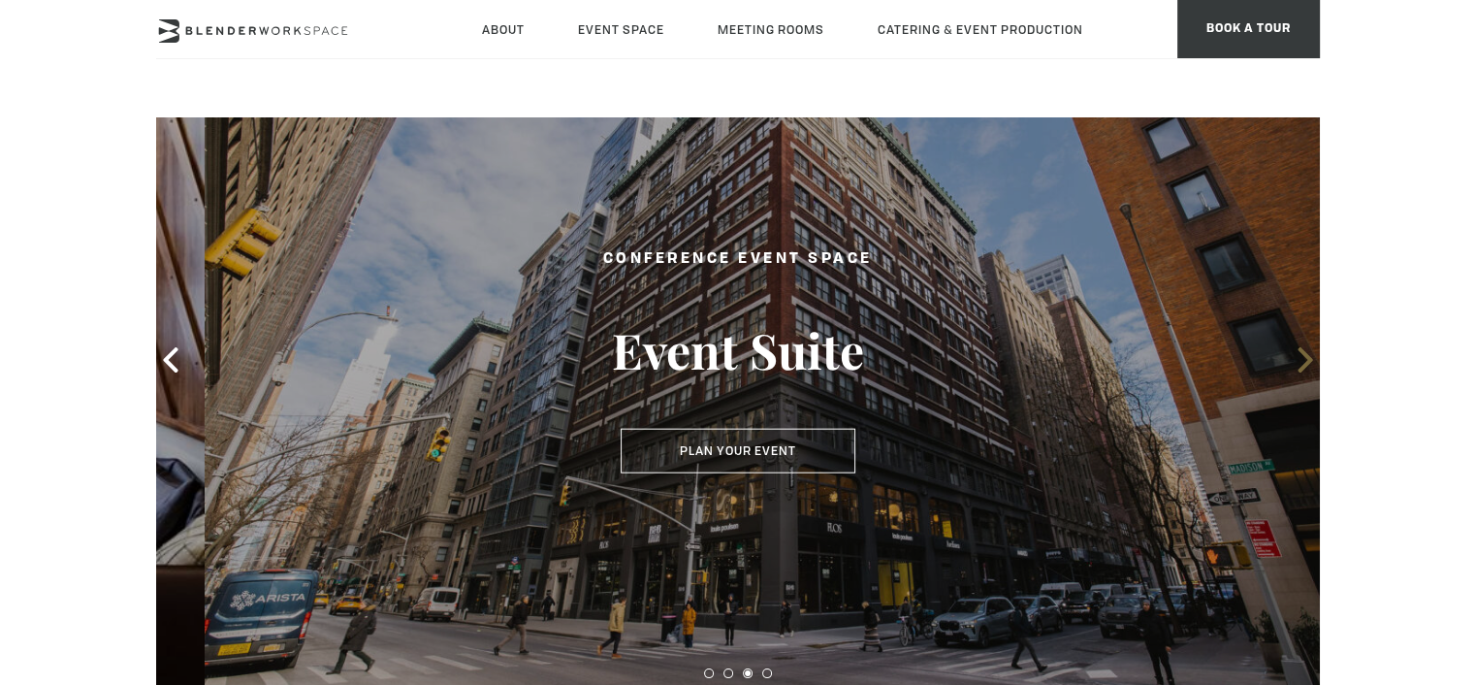
click at [1310, 355] on icon at bounding box center [1305, 359] width 25 height 25
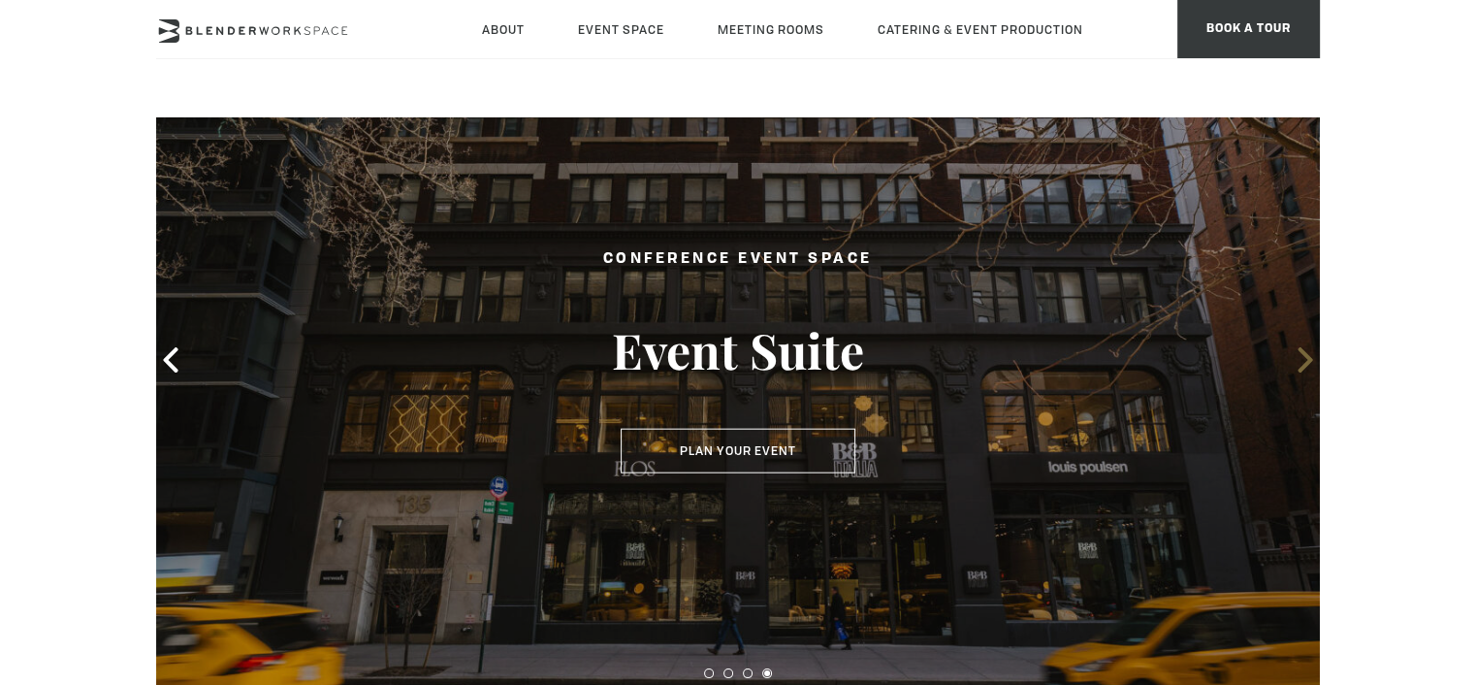
click at [1310, 355] on icon at bounding box center [1305, 359] width 25 height 25
